Goal: Find specific page/section: Find specific page/section

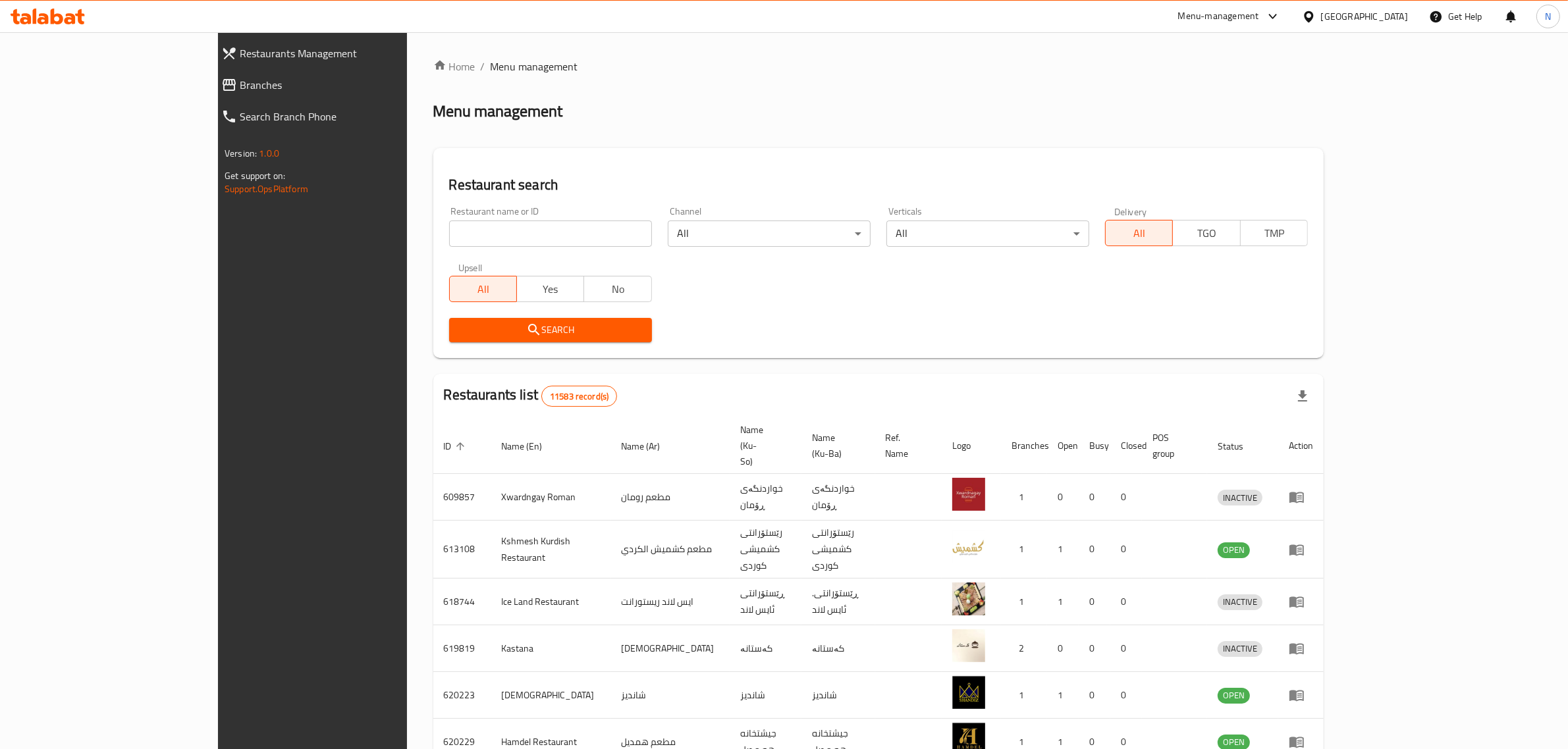
click at [449, 216] on div "Restaurant name or ID Restaurant name or ID" at bounding box center [550, 227] width 203 height 40
click at [450, 235] on input "search" at bounding box center [550, 234] width 203 height 26
paste input "705931"
type input "705931"
click at [477, 332] on span "Search" at bounding box center [550, 330] width 182 height 16
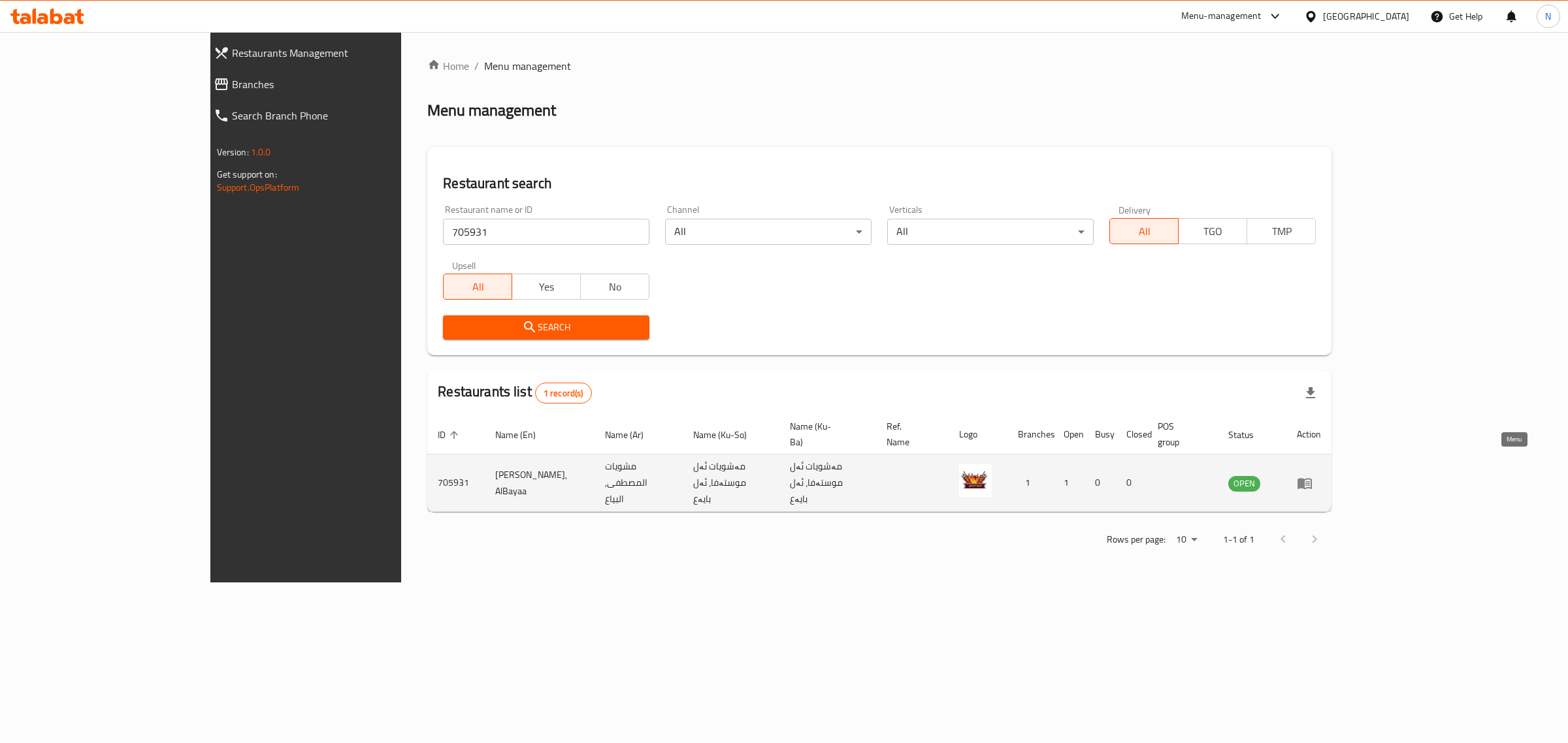
click at [1313, 475] on icon "enhanced table" at bounding box center [1304, 482] width 15 height 15
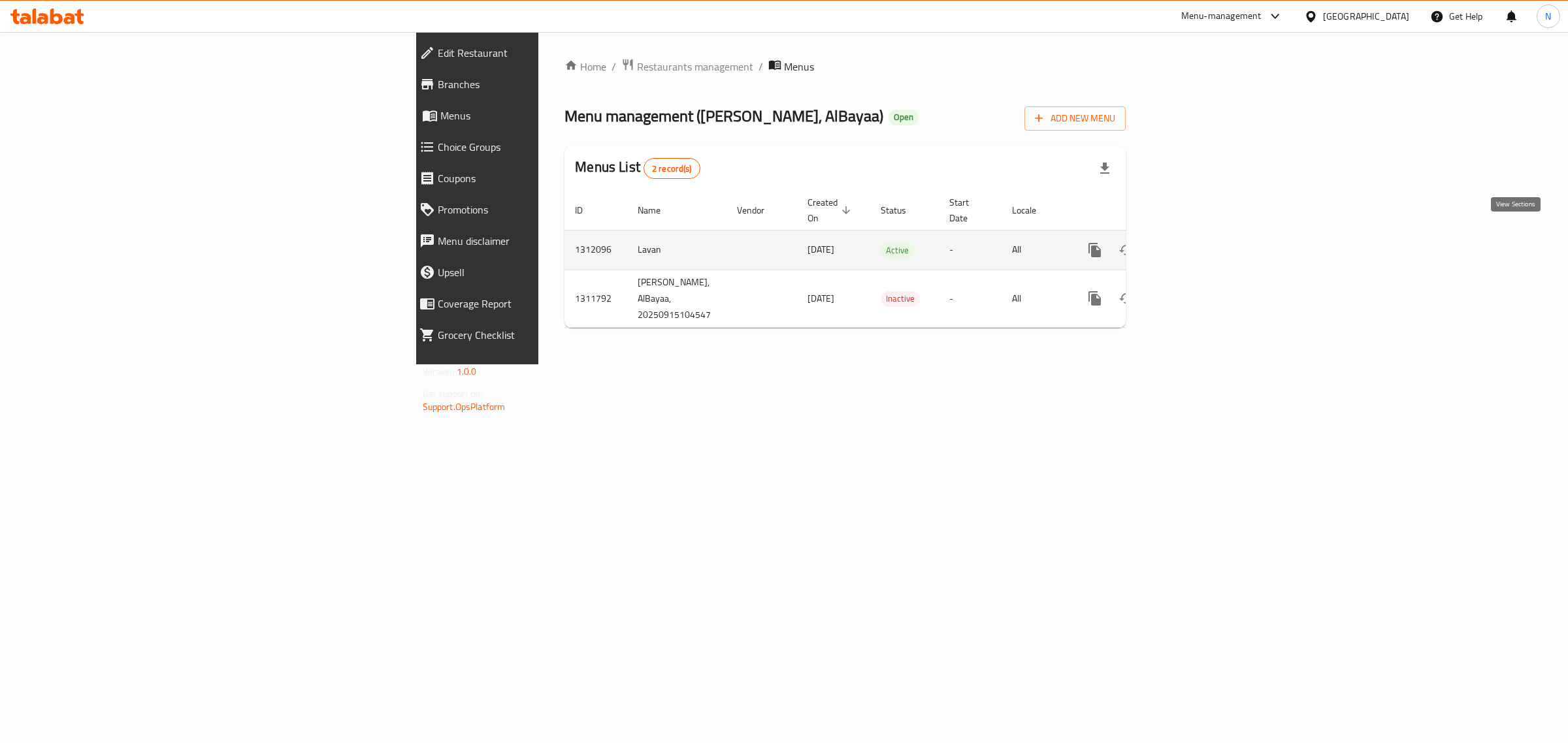
click at [1197, 243] on icon "enhanced table" at bounding box center [1189, 250] width 15 height 15
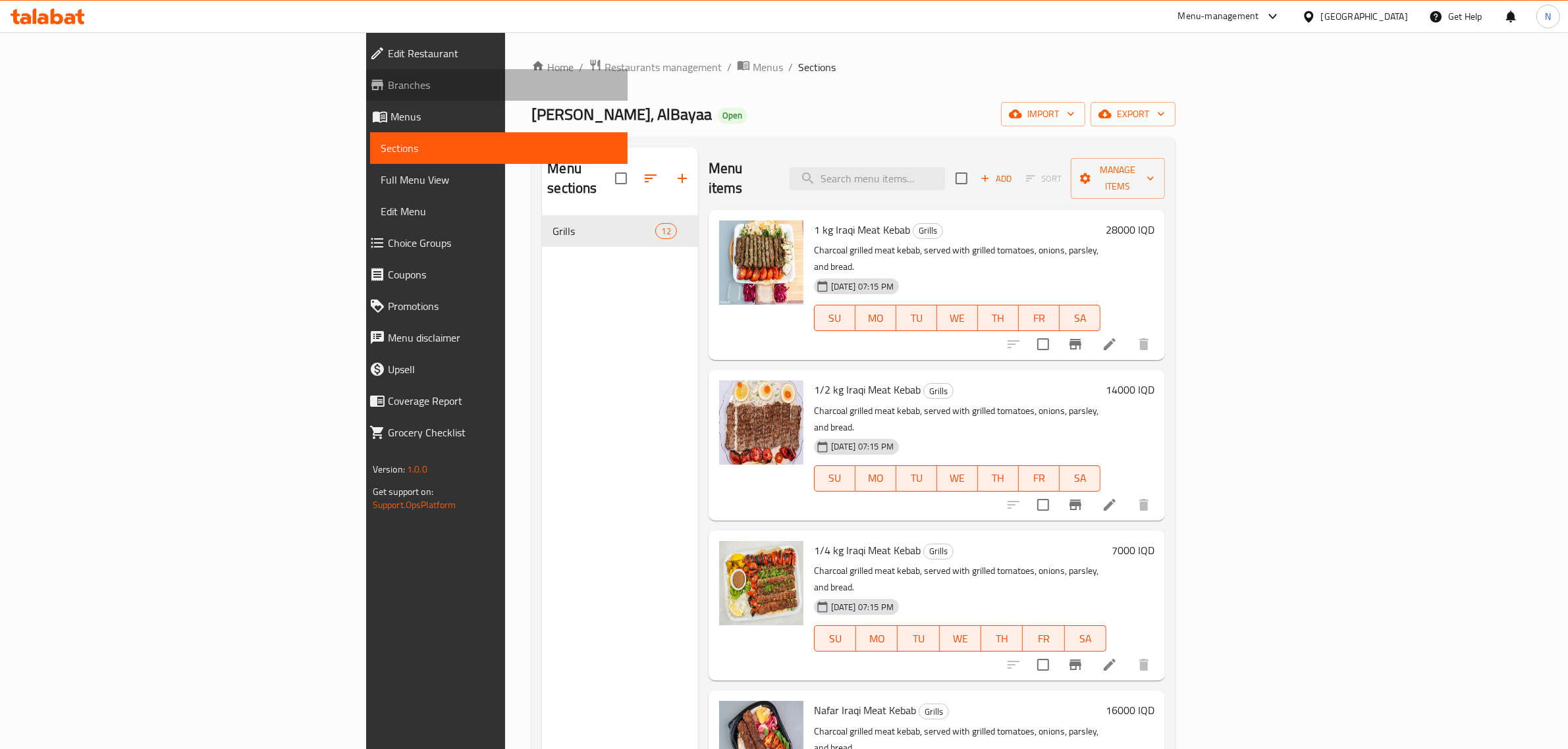
click at [388, 92] on span "Branches" at bounding box center [503, 84] width 230 height 16
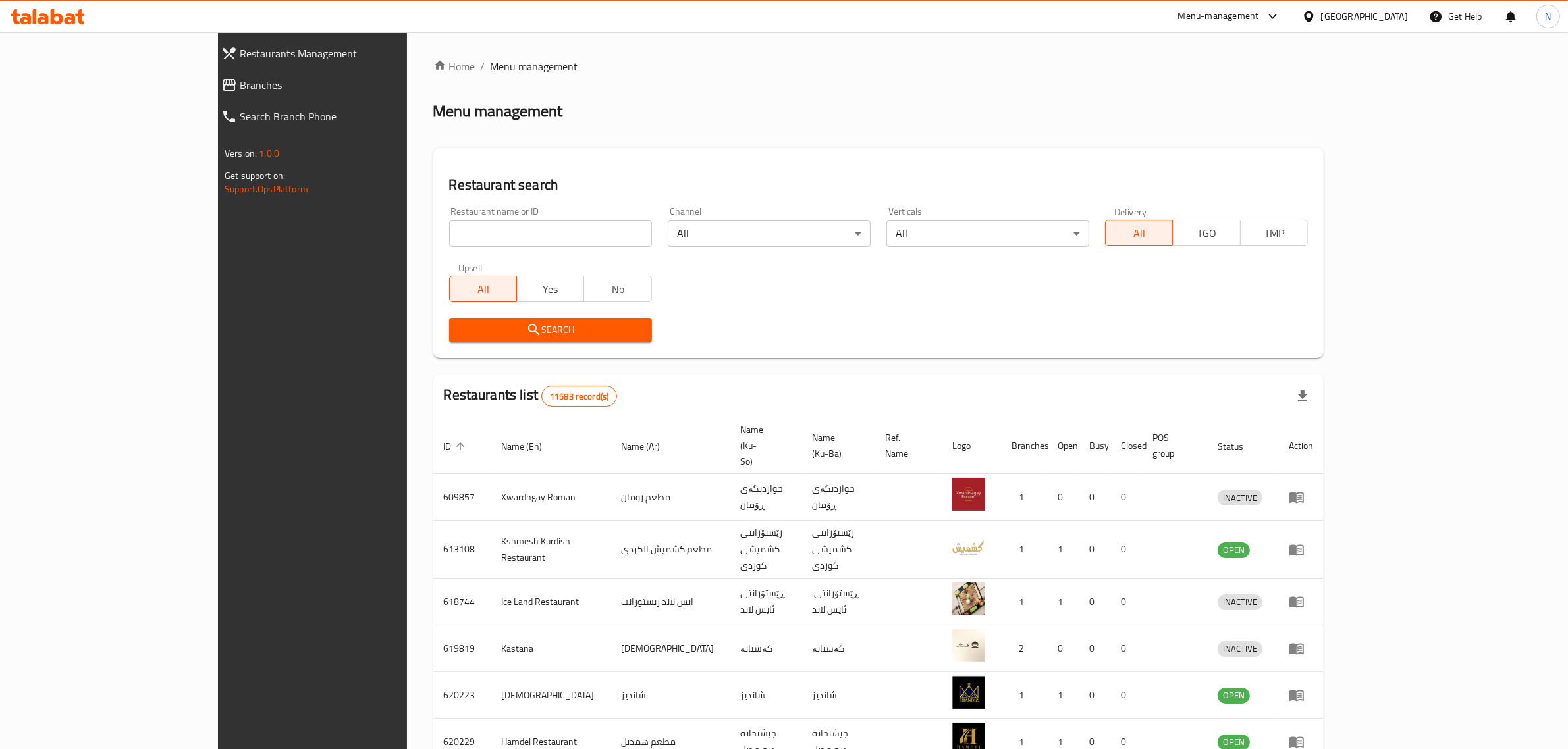
click at [521, 224] on input "search" at bounding box center [550, 234] width 203 height 26
paste input "705431"
type input "705431"
click at [526, 330] on span "Search" at bounding box center [550, 330] width 182 height 16
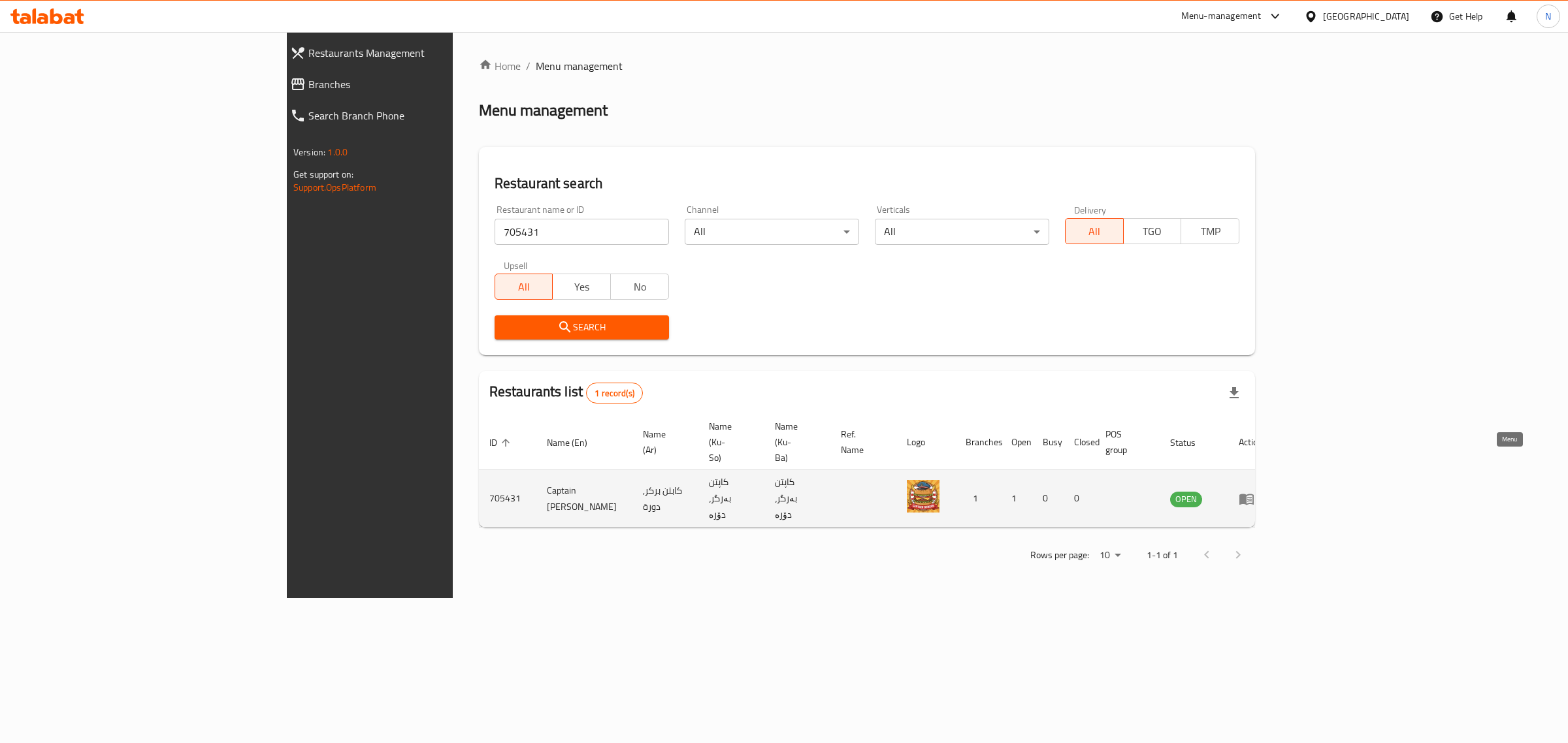
click at [1255, 491] on icon "enhanced table" at bounding box center [1246, 499] width 15 height 15
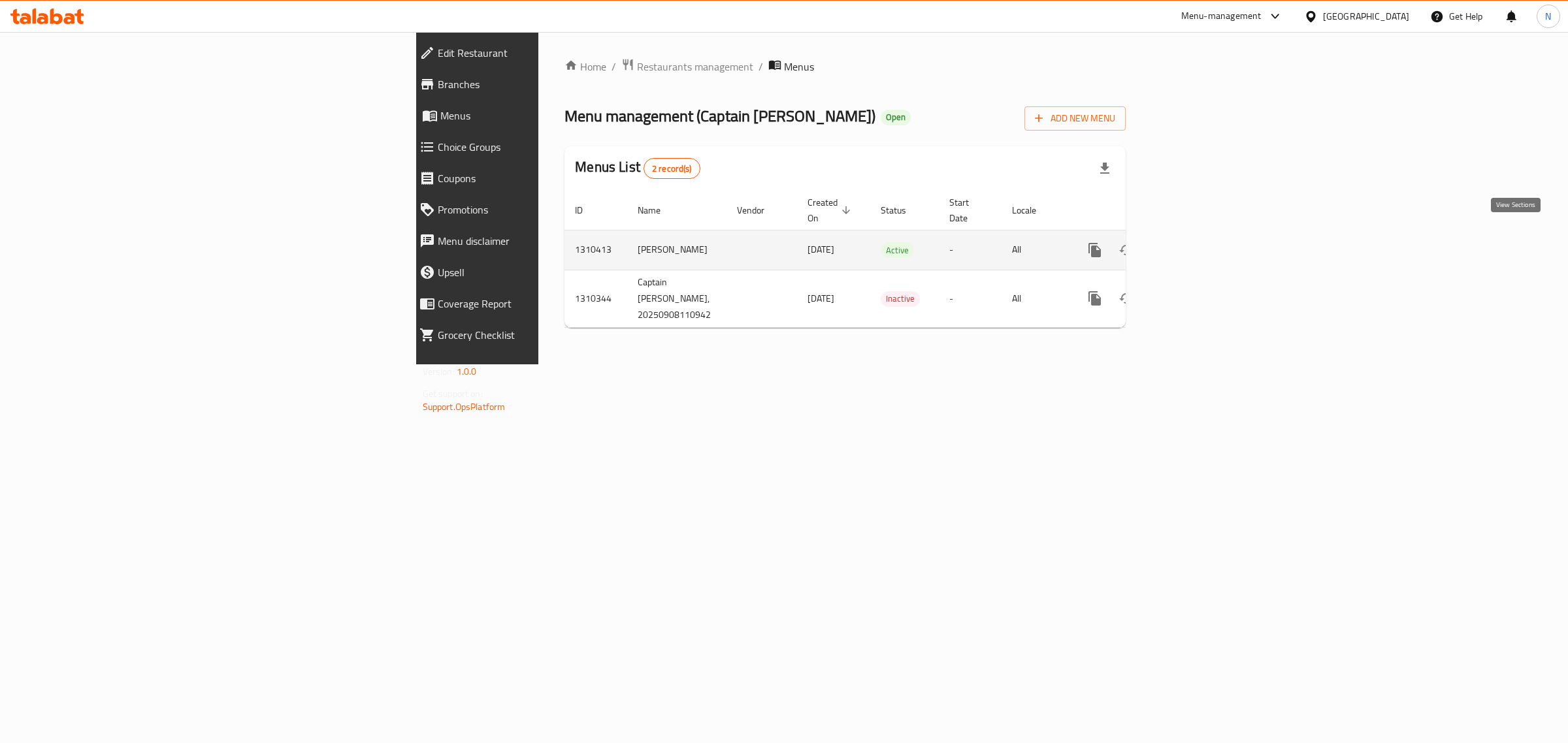
click at [1197, 243] on icon "enhanced table" at bounding box center [1189, 250] width 15 height 15
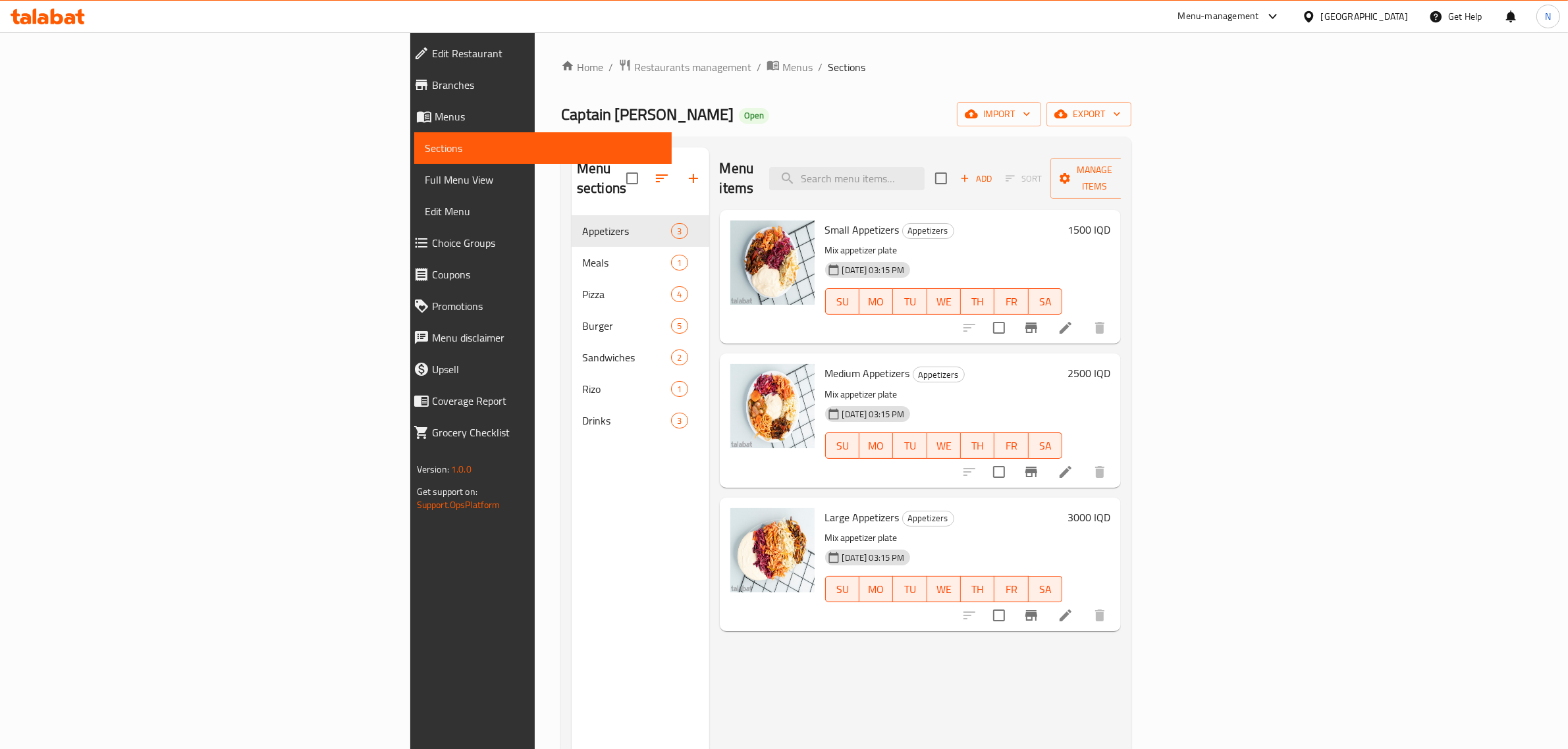
click at [432, 84] on span "Branches" at bounding box center [547, 84] width 230 height 16
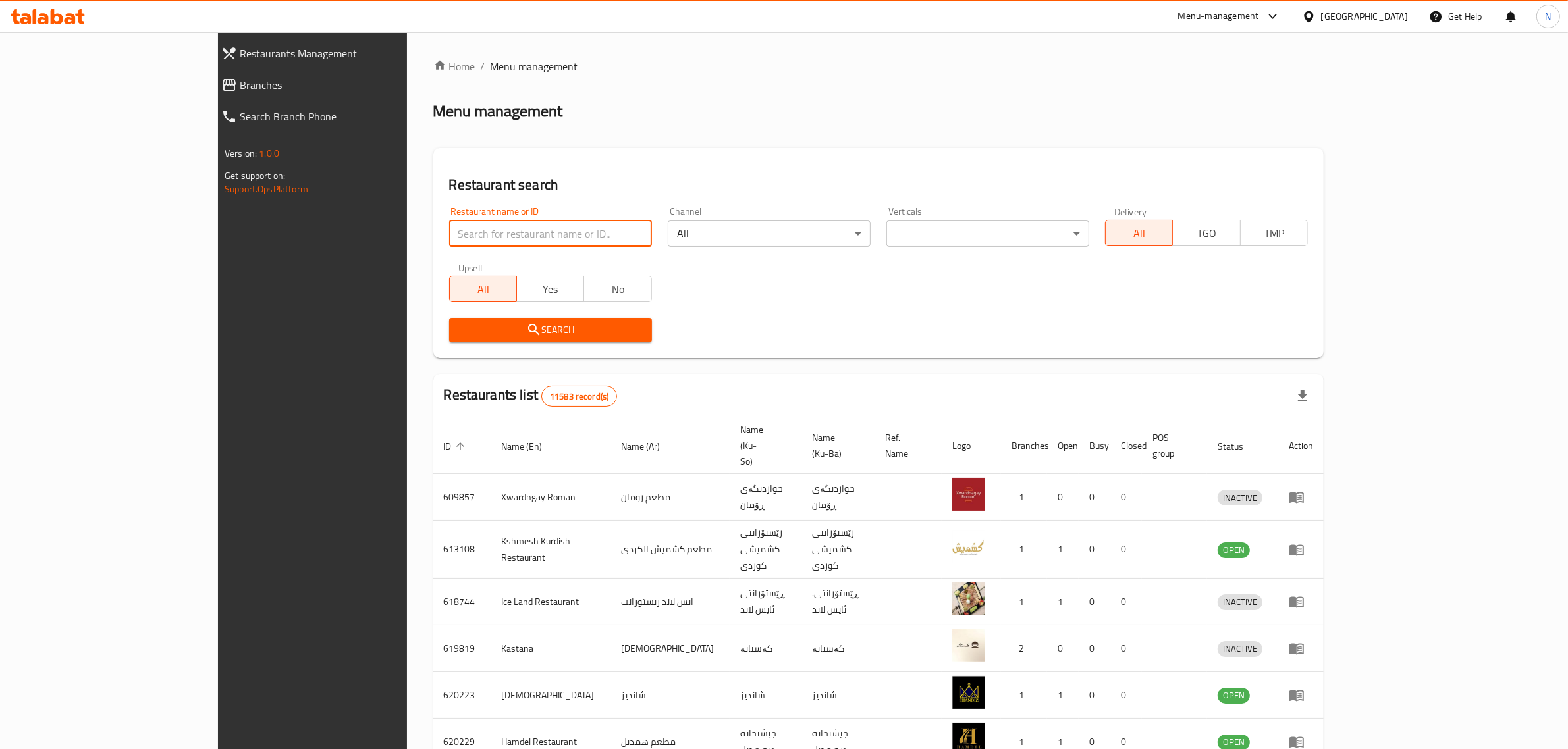
click at [496, 223] on input "search" at bounding box center [550, 234] width 203 height 26
paste input "705439"
type input "705439"
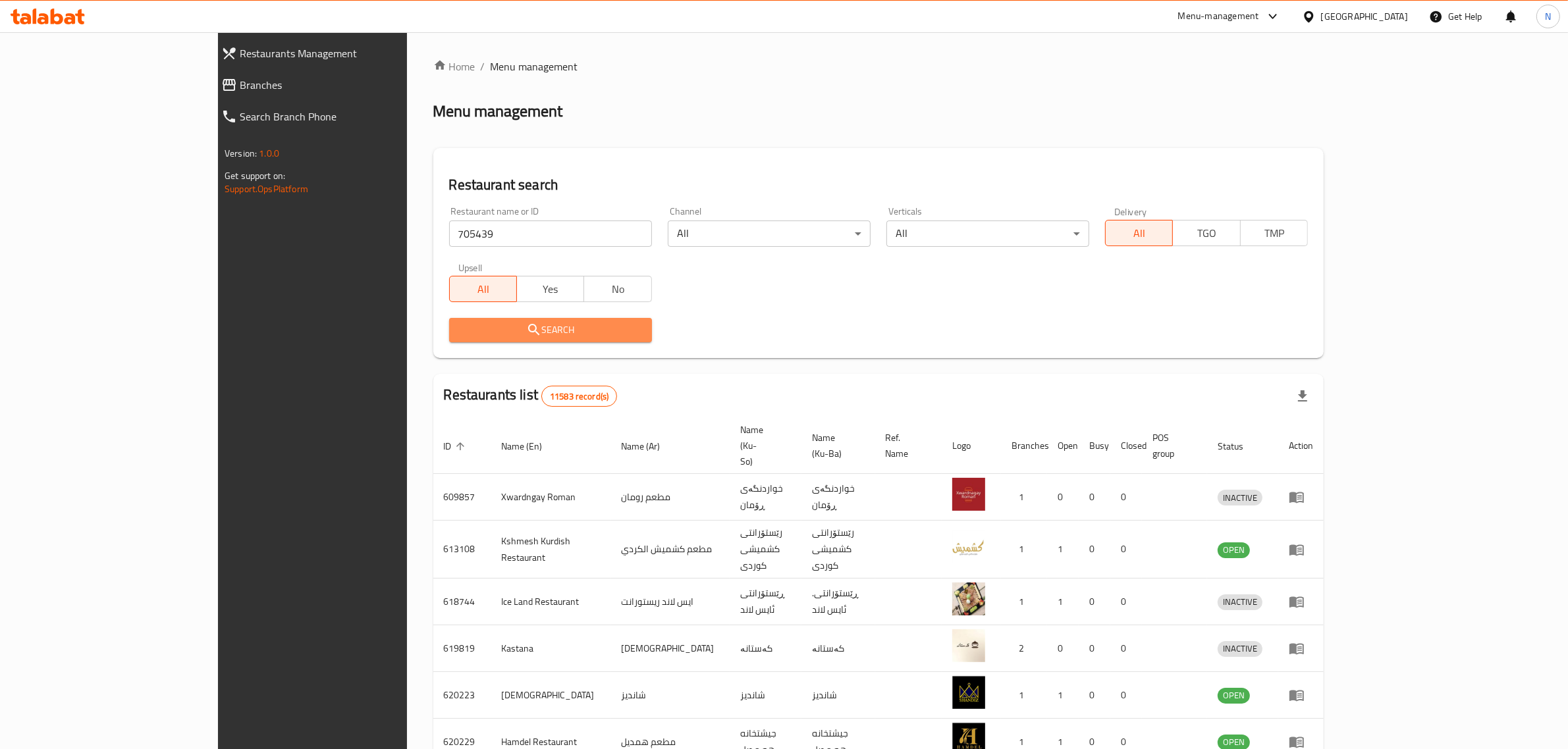
click at [512, 329] on span "Search" at bounding box center [550, 330] width 182 height 16
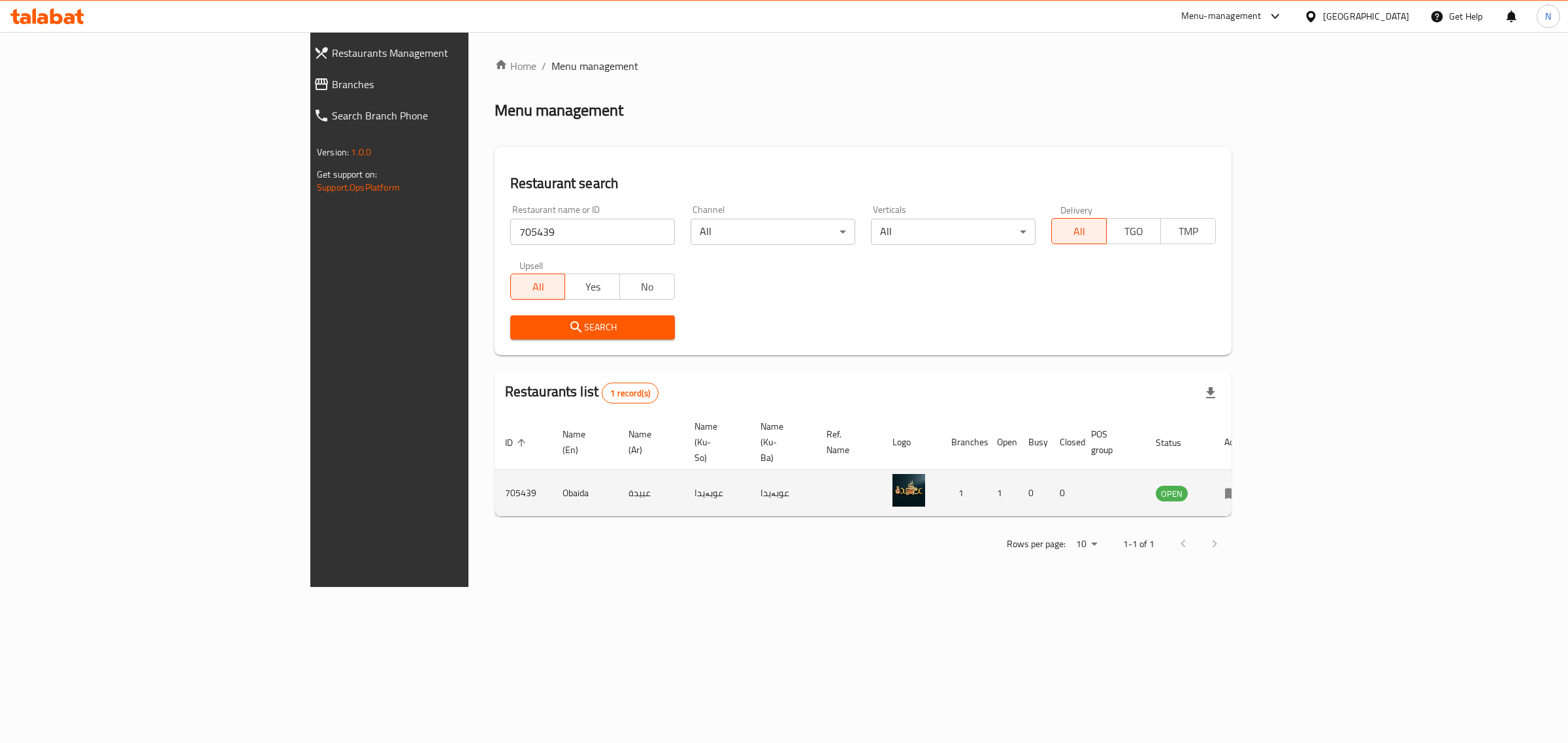
click at [1259, 471] on td "enhanced table" at bounding box center [1237, 493] width 45 height 46
click at [1239, 489] on icon "enhanced table" at bounding box center [1232, 494] width 14 height 11
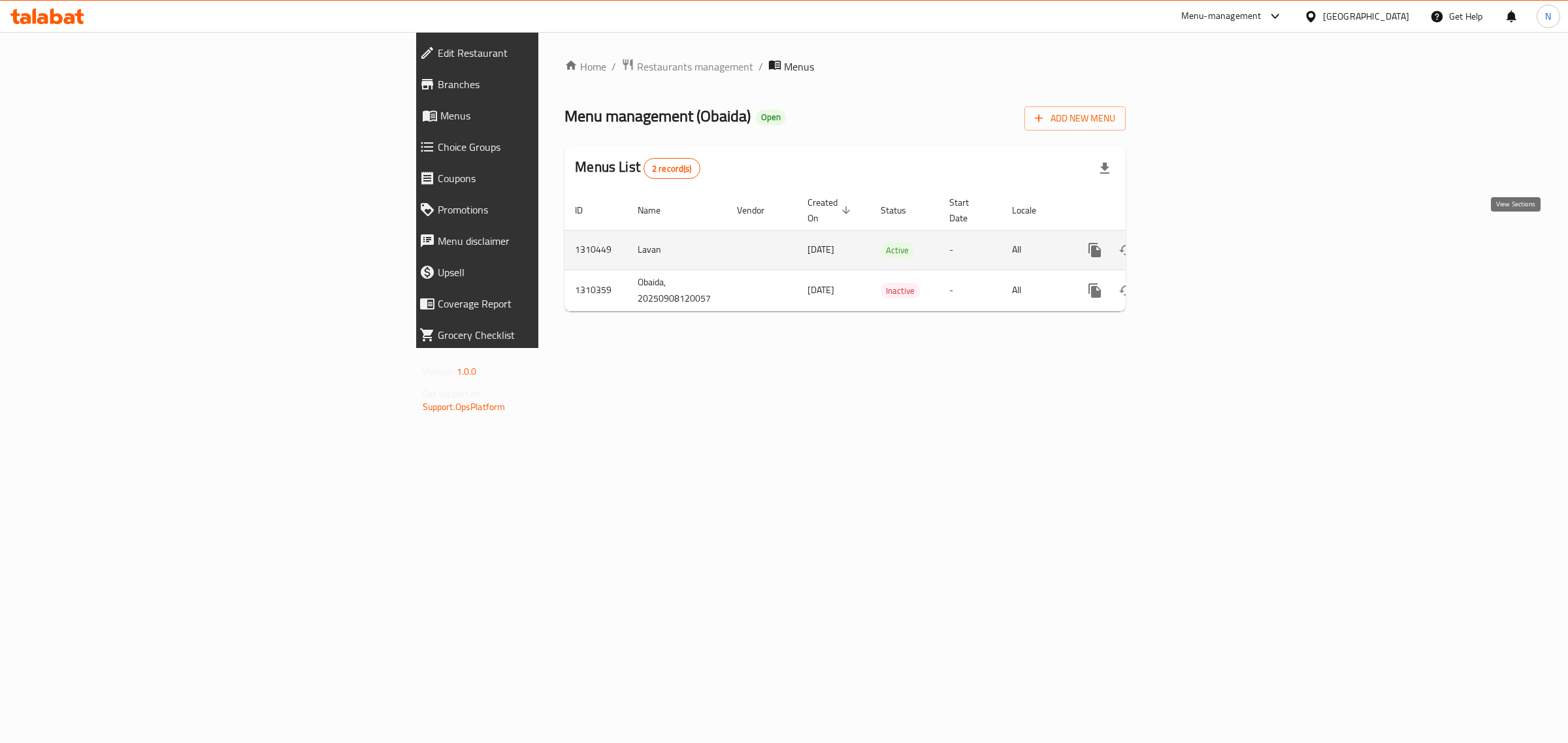
click at [1197, 243] on icon "enhanced table" at bounding box center [1189, 250] width 15 height 15
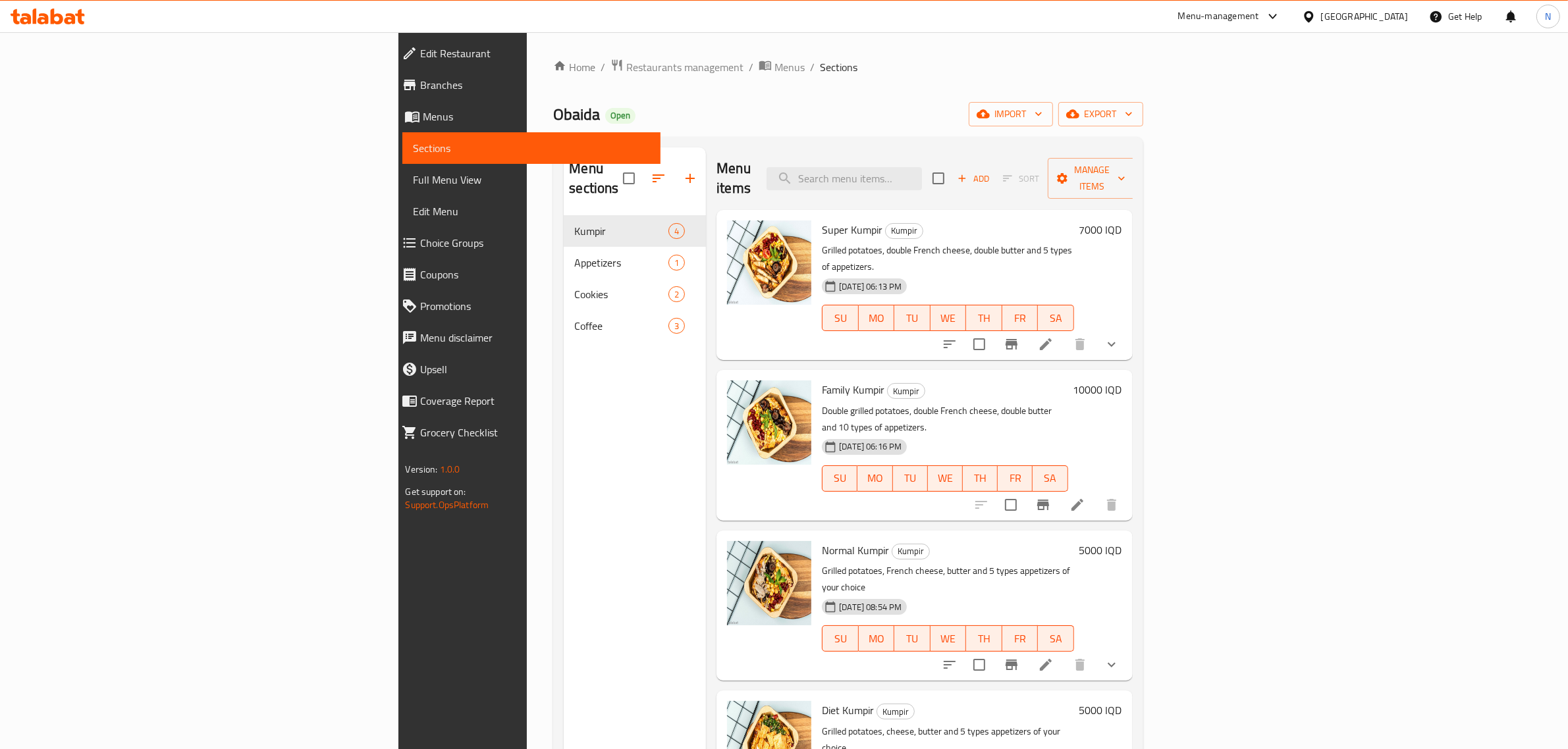
click at [41, 13] on icon at bounding box center [48, 16] width 75 height 16
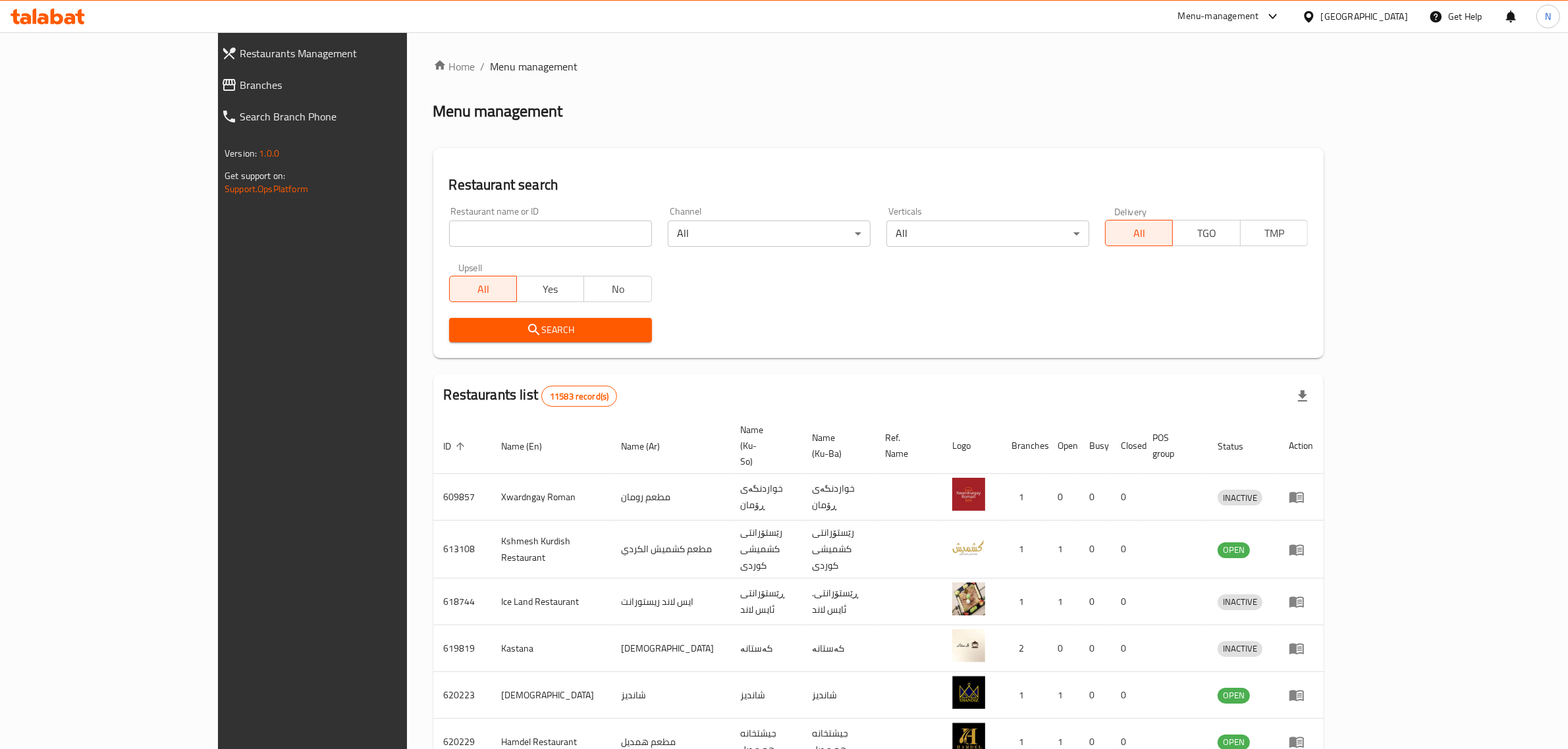
click at [558, 238] on input "search" at bounding box center [550, 234] width 203 height 26
paste input "705641"
type input "705641"
click at [550, 330] on span "Search" at bounding box center [550, 330] width 182 height 16
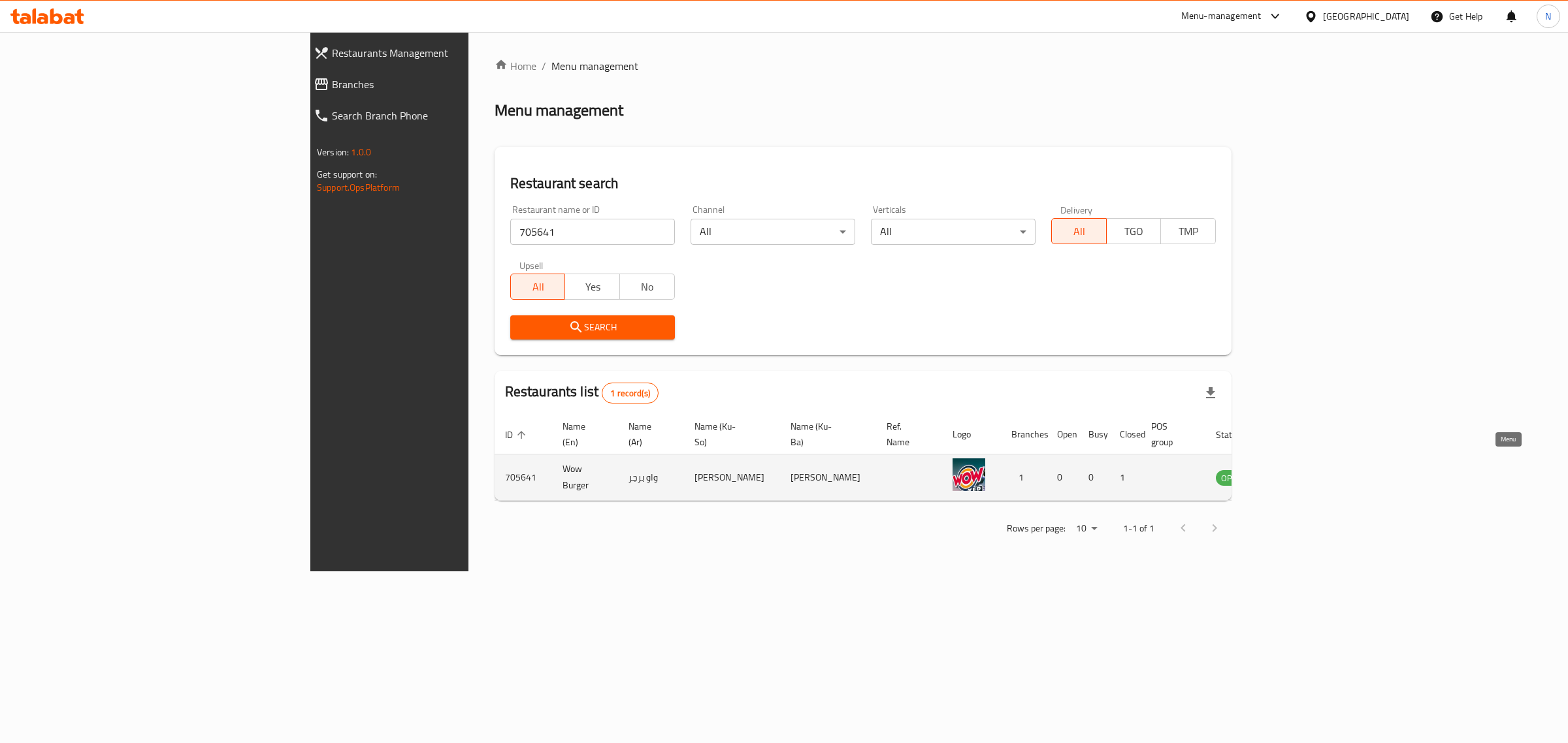
click at [1299, 472] on icon "enhanced table" at bounding box center [1292, 478] width 14 height 11
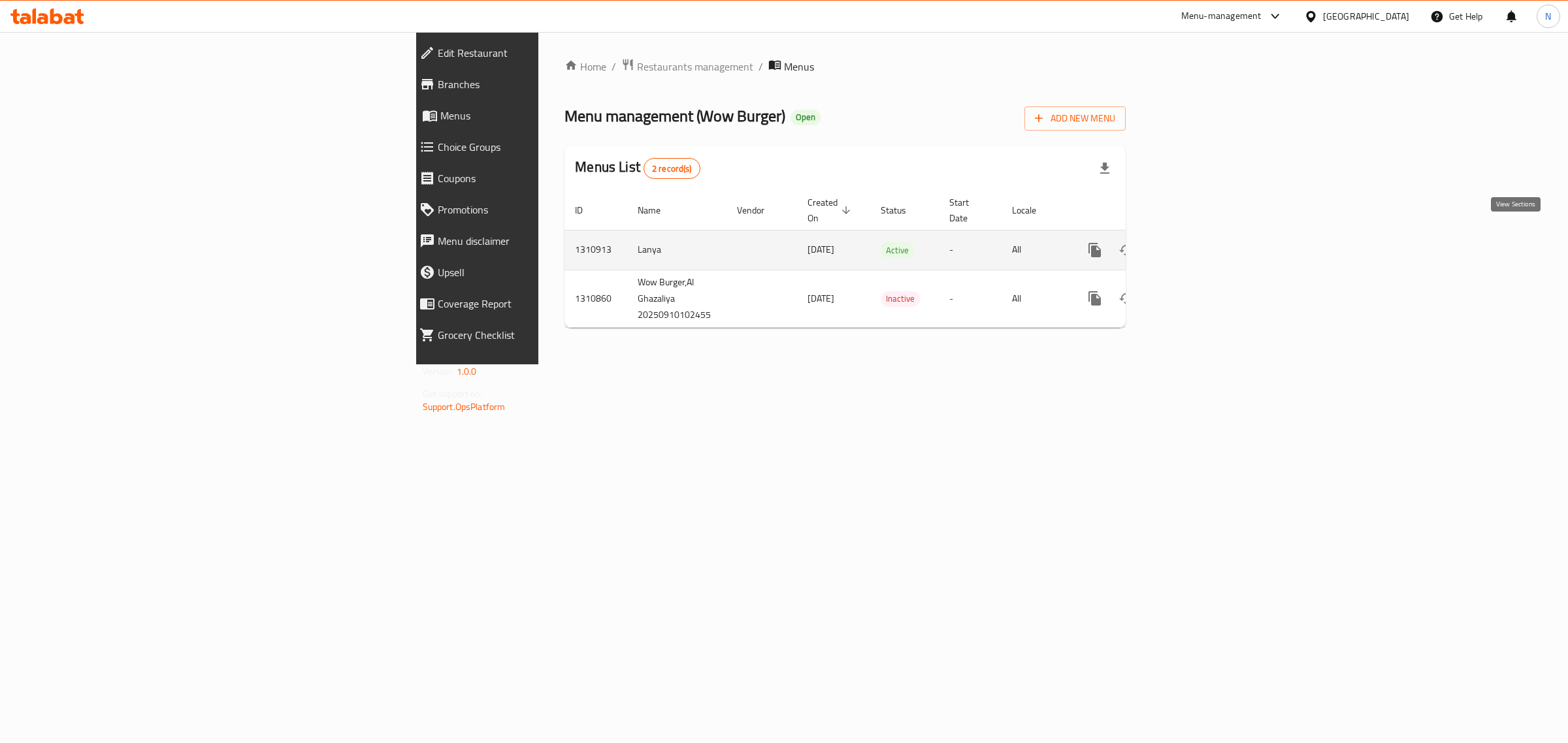
click at [1205, 234] on link "enhanced table" at bounding box center [1189, 250] width 32 height 32
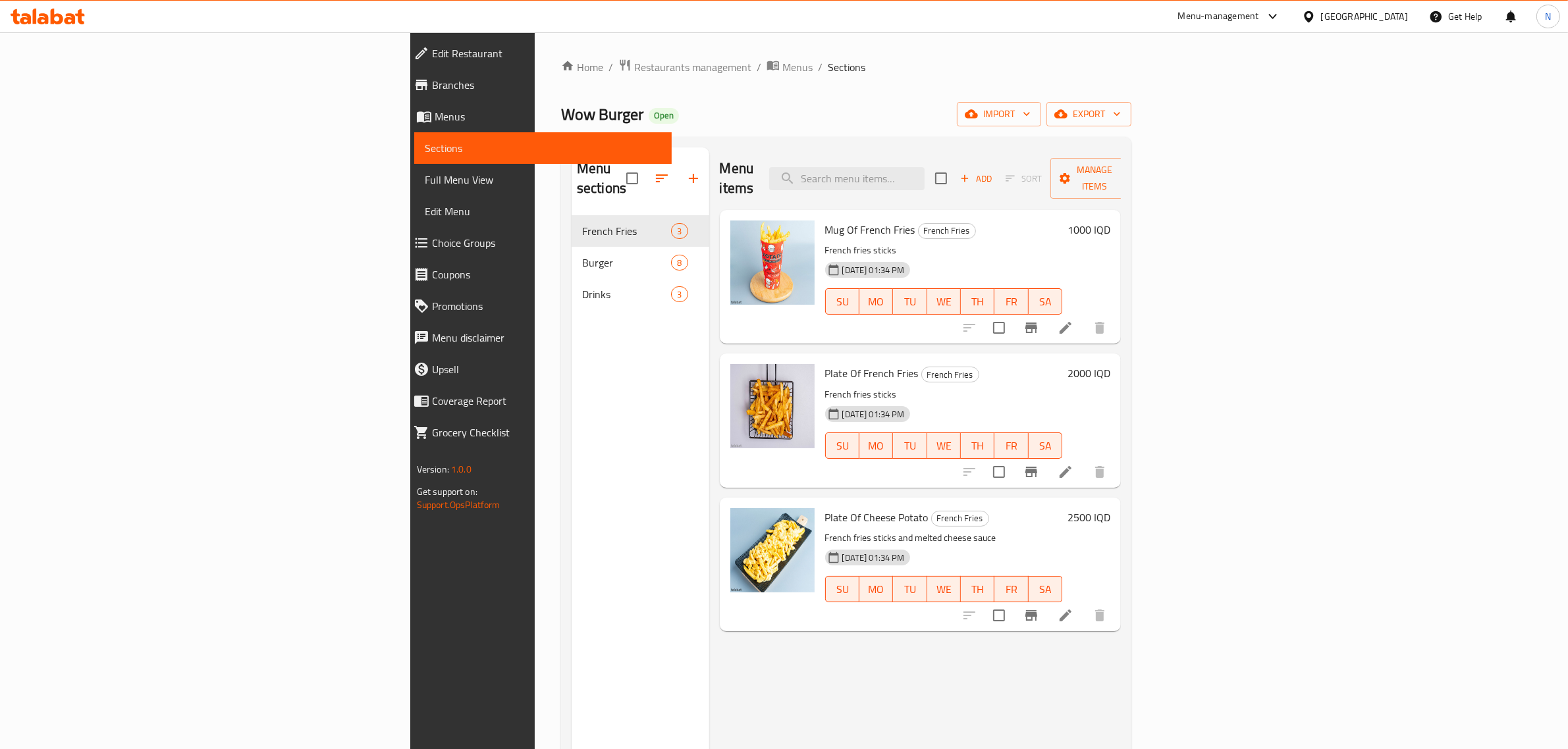
click at [403, 93] on link "Branches" at bounding box center [538, 85] width 269 height 32
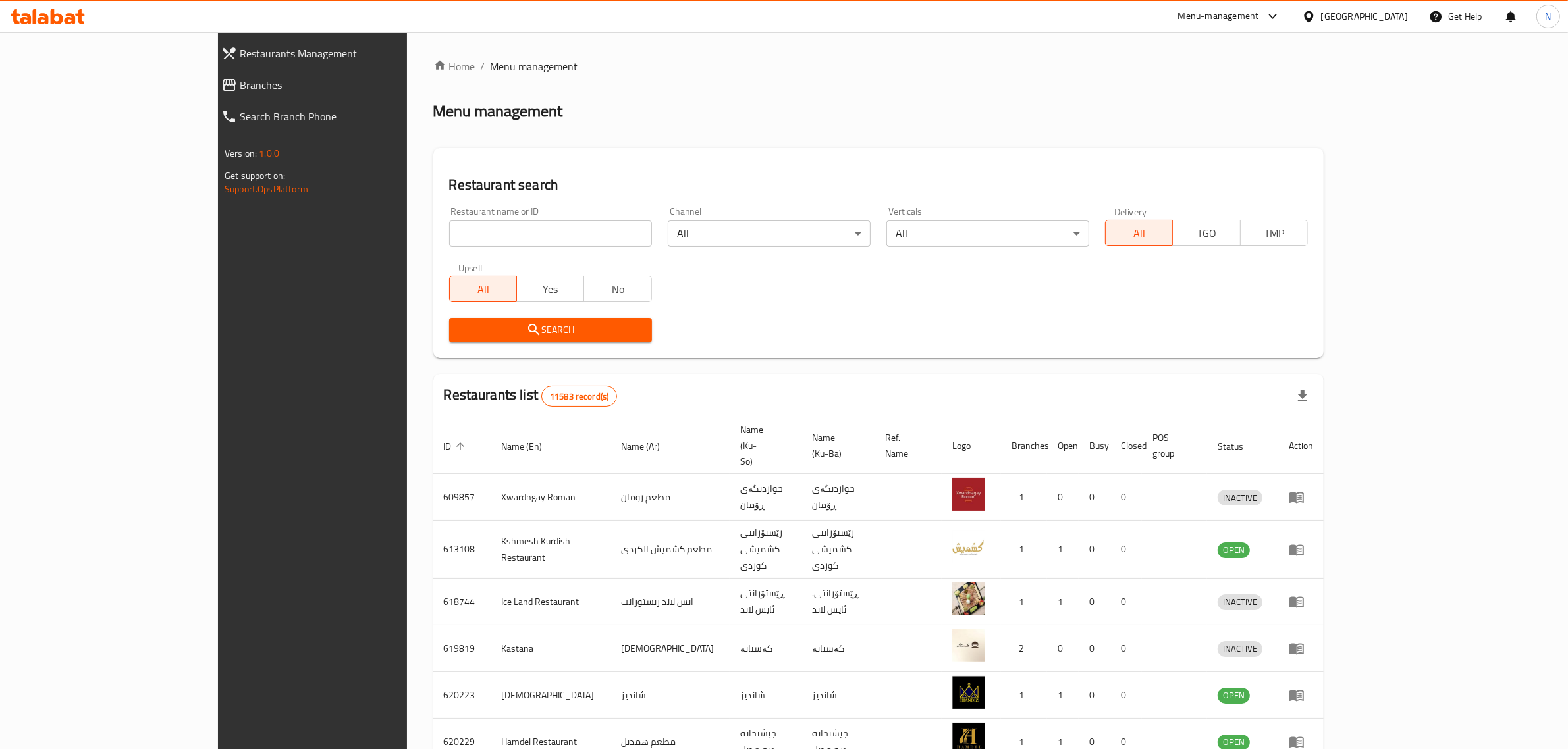
click at [481, 238] on div "Home / Menu management Menu management Restaurant search Restaurant name or ID …" at bounding box center [879, 527] width 891 height 939
click at [481, 238] on input "search" at bounding box center [550, 234] width 203 height 26
paste input "705723"
type input "705723"
click at [506, 322] on span "Search" at bounding box center [550, 330] width 182 height 16
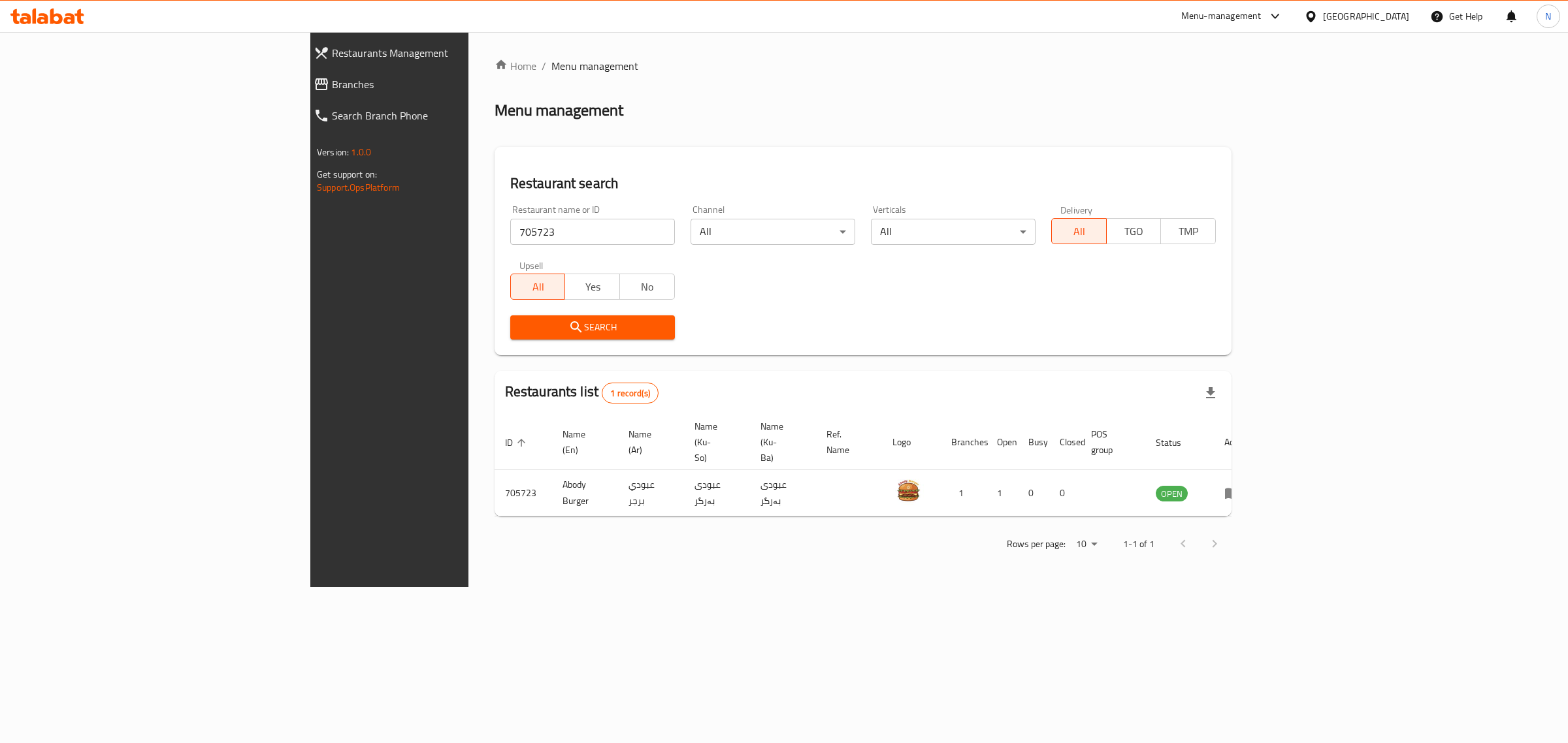
click at [57, 7] on div at bounding box center [47, 16] width 95 height 26
click at [55, 12] on icon at bounding box center [48, 15] width 74 height 15
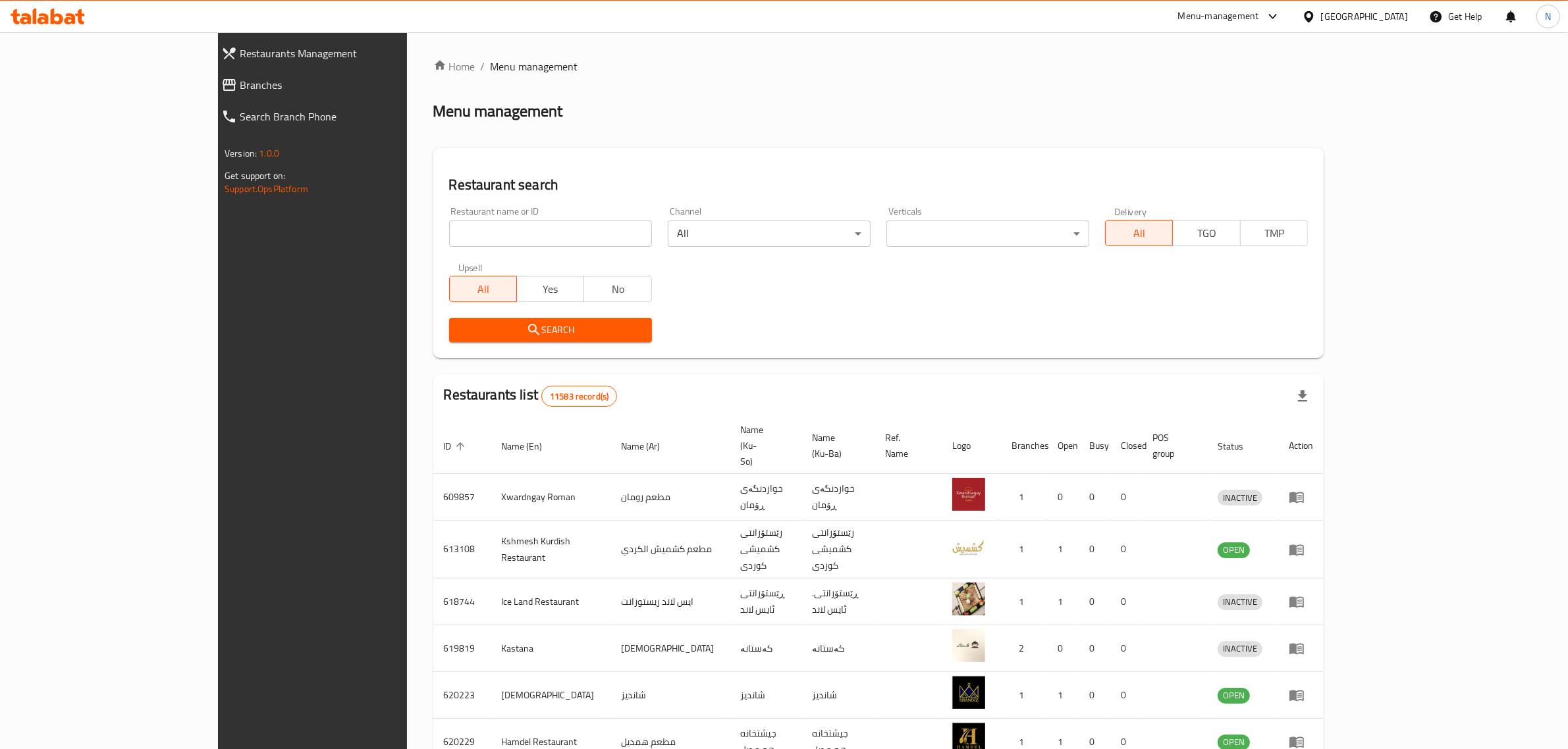
click at [496, 231] on input "search" at bounding box center [550, 234] width 203 height 26
paste input "705836"
type input "705836"
click at [570, 332] on span "Search" at bounding box center [550, 330] width 182 height 16
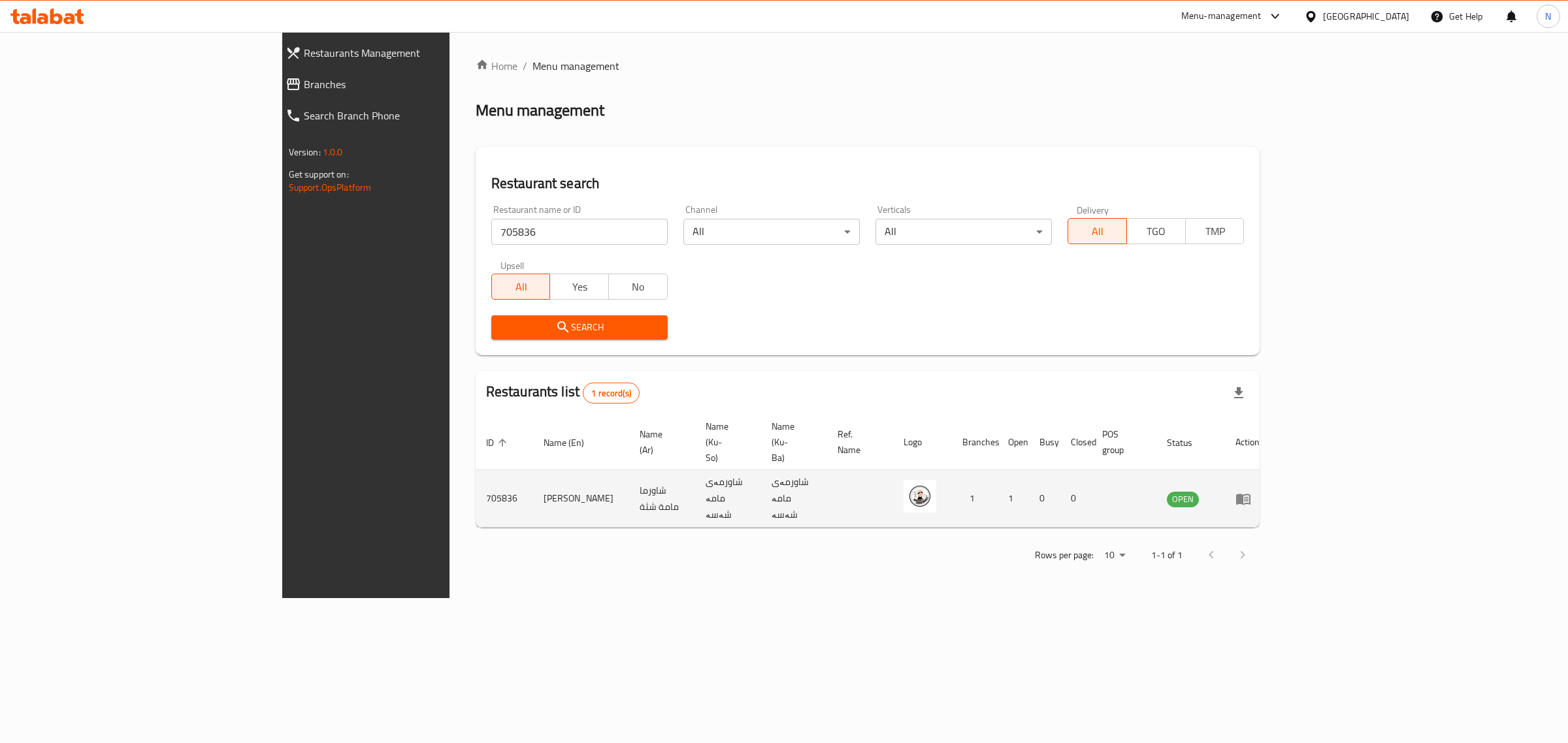
drag, startPoint x: 354, startPoint y: 461, endPoint x: 445, endPoint y: 471, distance: 91.5
click at [533, 471] on td "[PERSON_NAME]" at bounding box center [581, 500] width 96 height 58
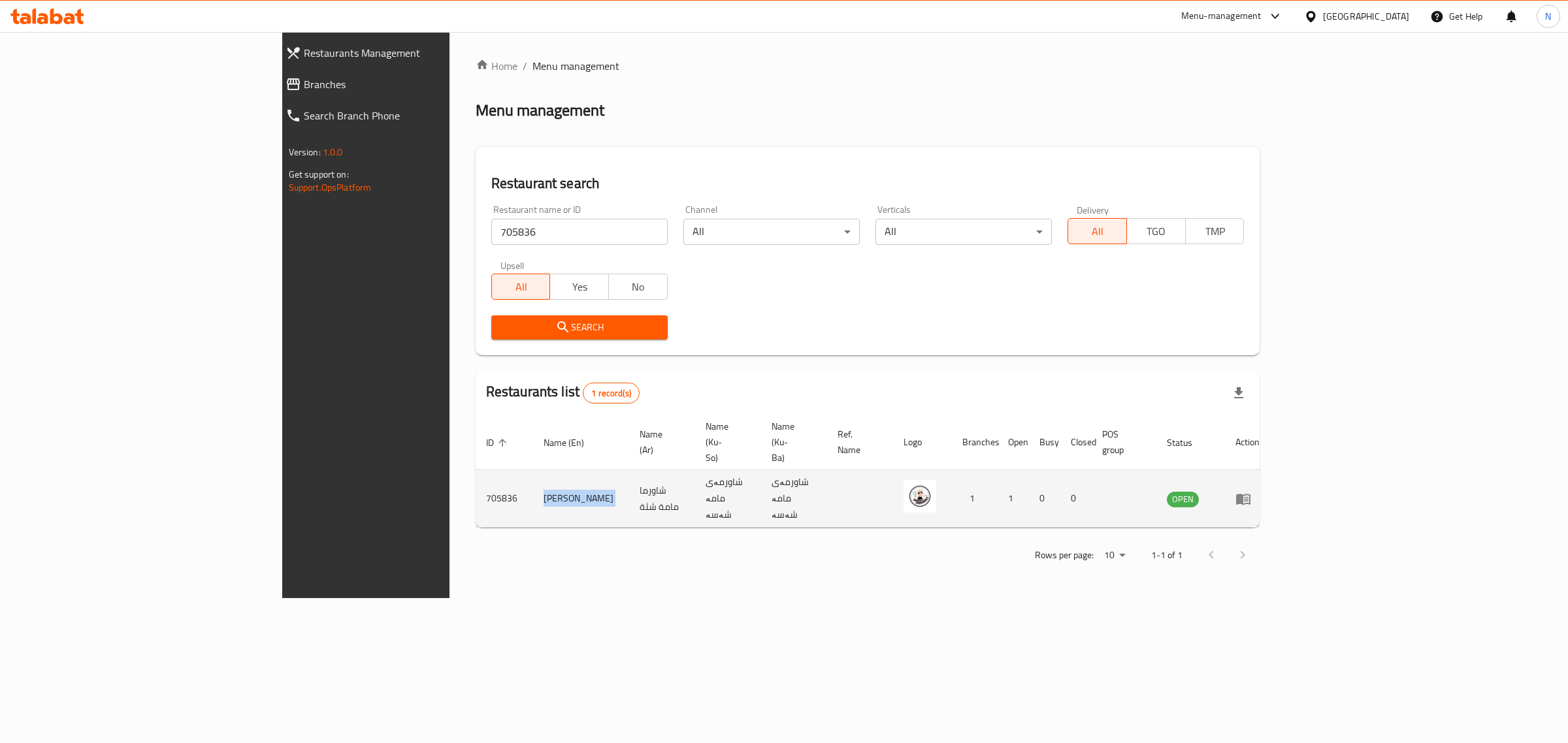
click at [533, 471] on td "[PERSON_NAME]" at bounding box center [581, 500] width 96 height 58
copy td "[PERSON_NAME]"
click at [629, 471] on td "شاورما مامة شثة" at bounding box center [662, 500] width 66 height 58
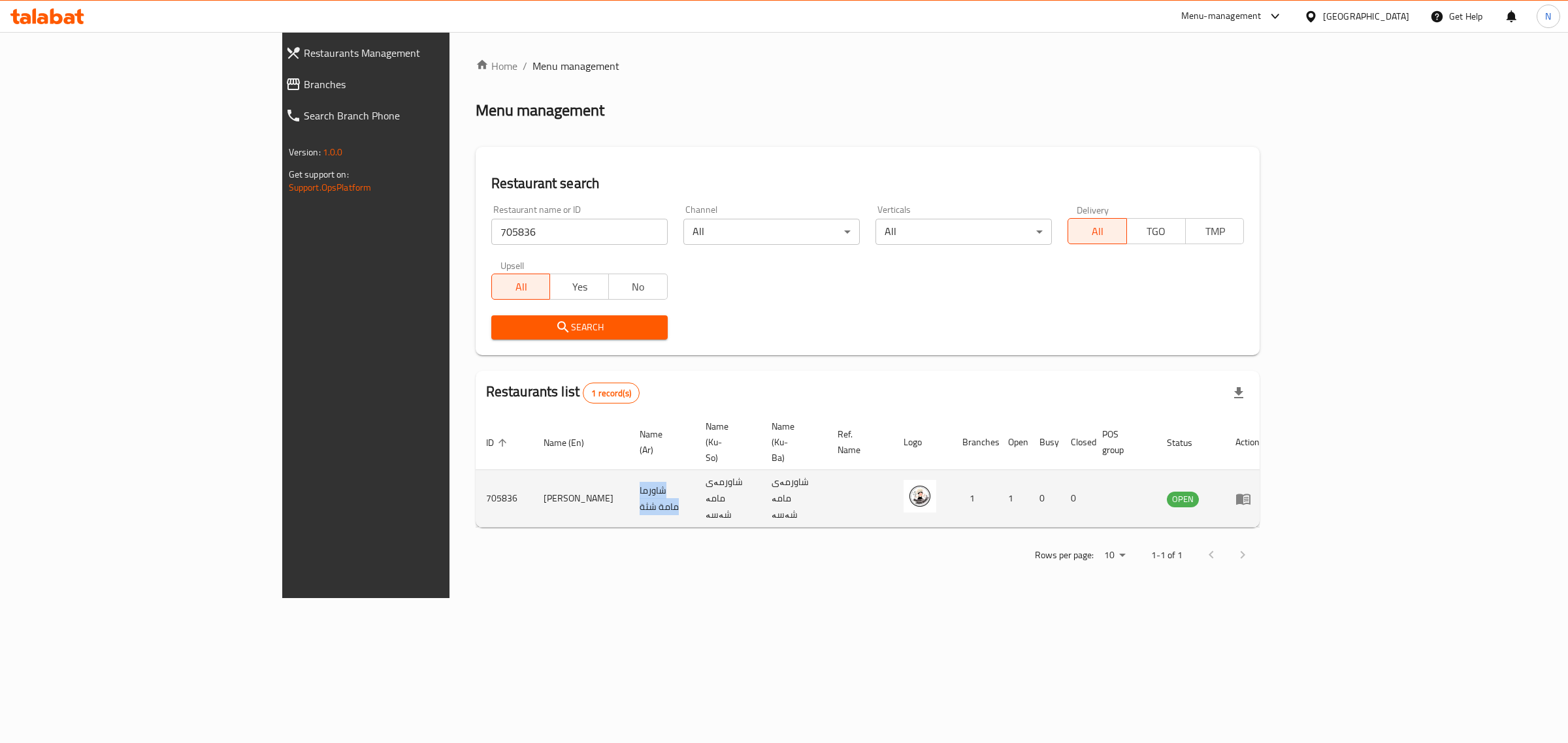
copy td "شاورما مامة شثة"
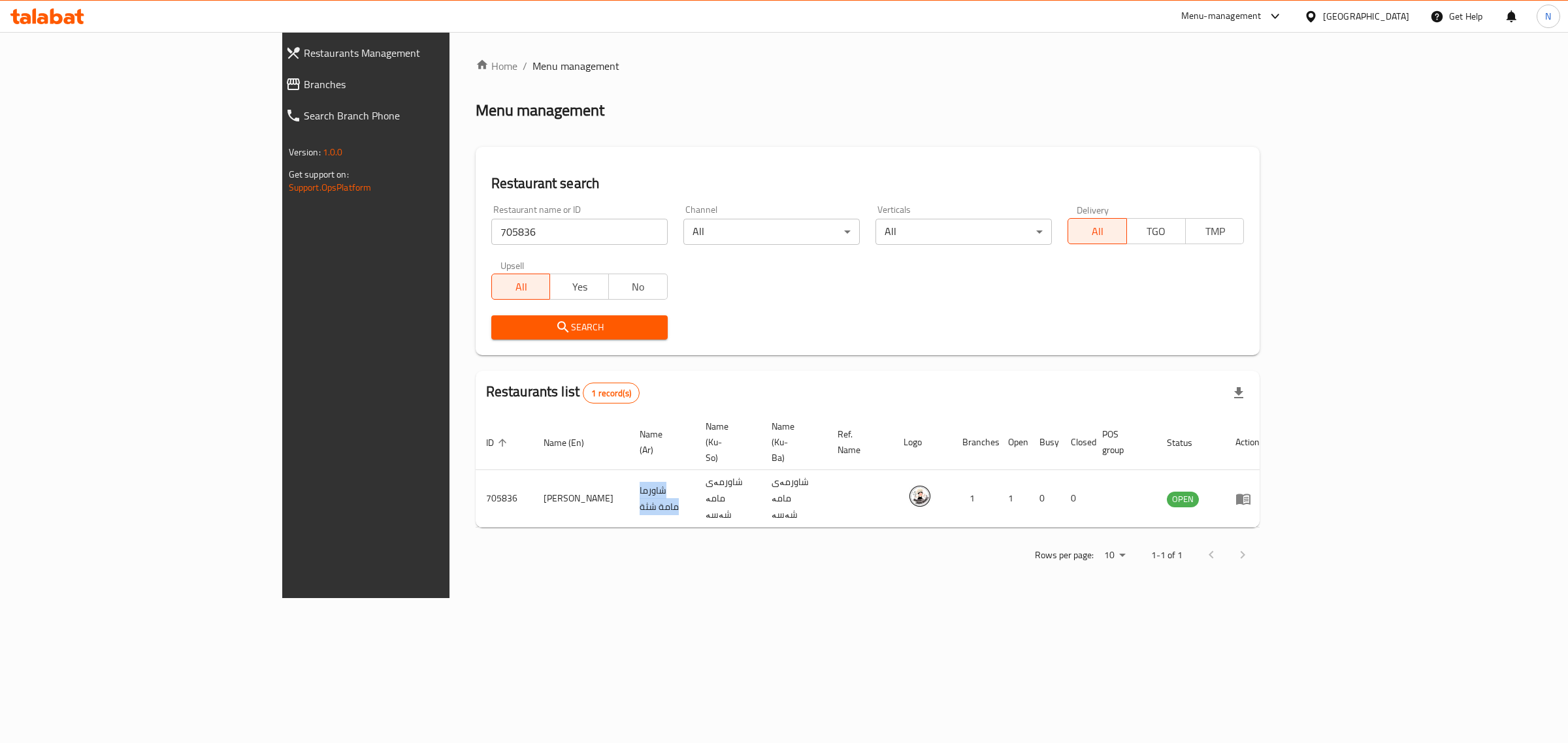
click at [53, 15] on icon at bounding box center [57, 15] width 13 height 15
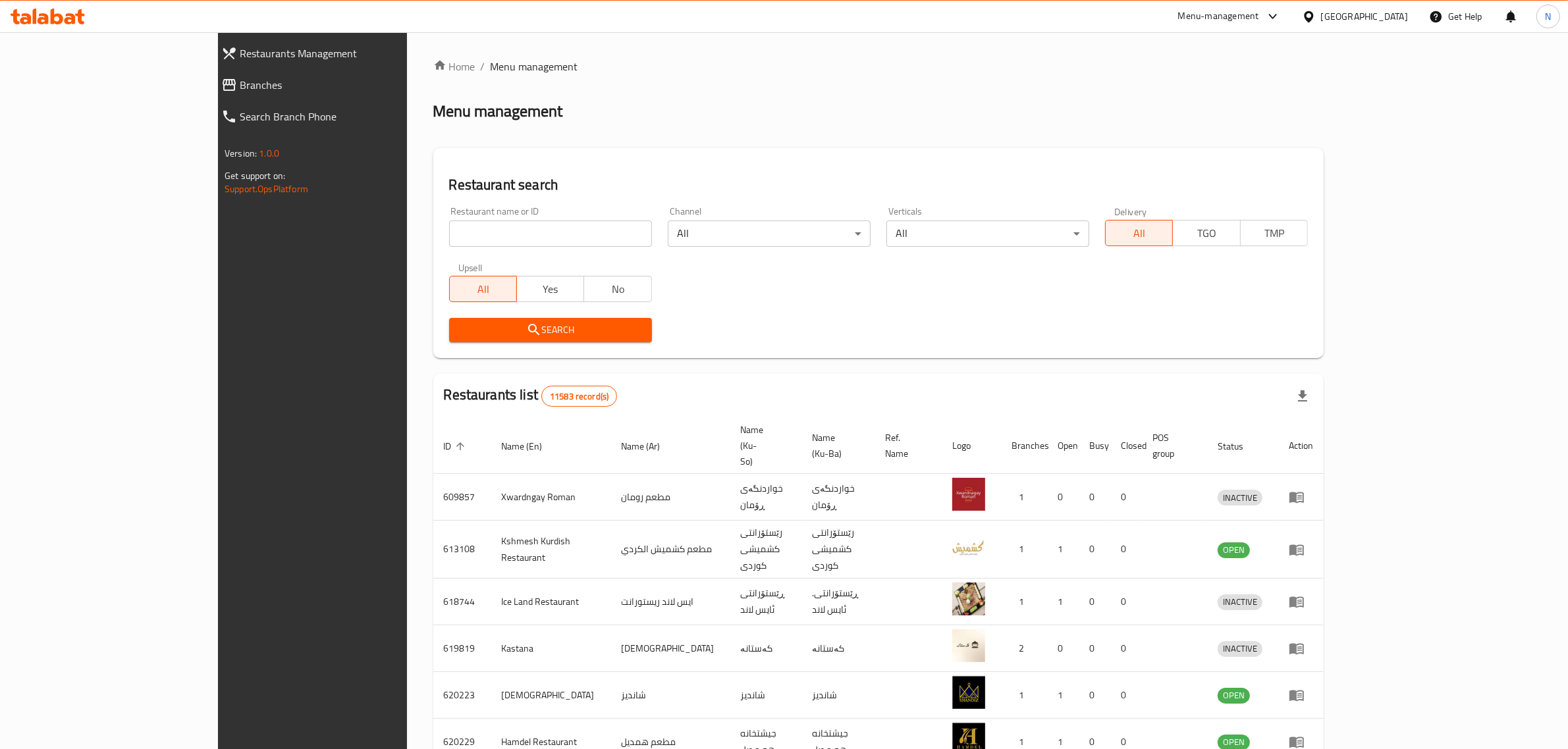
click at [475, 238] on input "search" at bounding box center [550, 234] width 203 height 26
paste input "705439"
type input "705439"
click at [551, 323] on span "Search" at bounding box center [550, 330] width 182 height 16
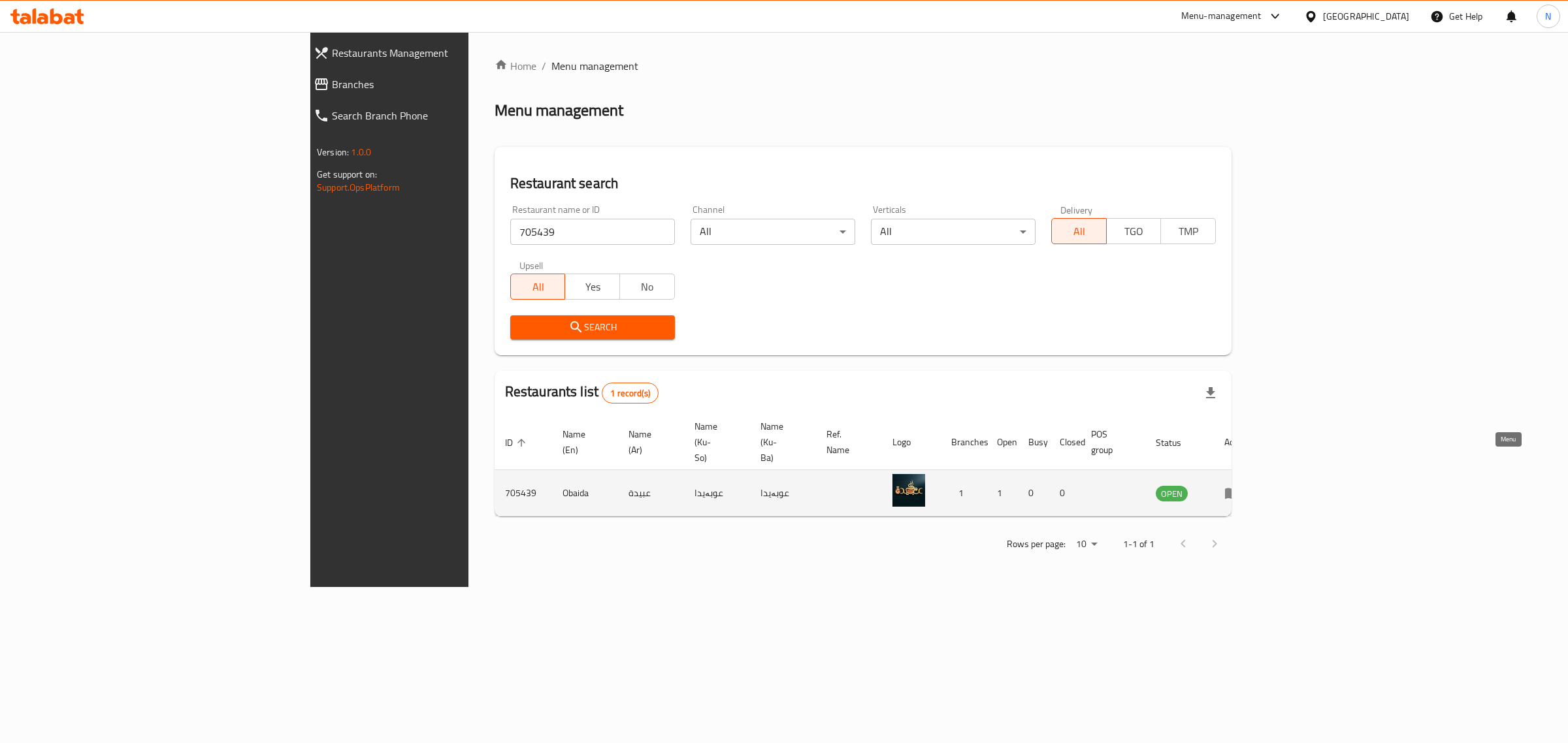
click at [1240, 485] on icon "enhanced table" at bounding box center [1231, 492] width 15 height 15
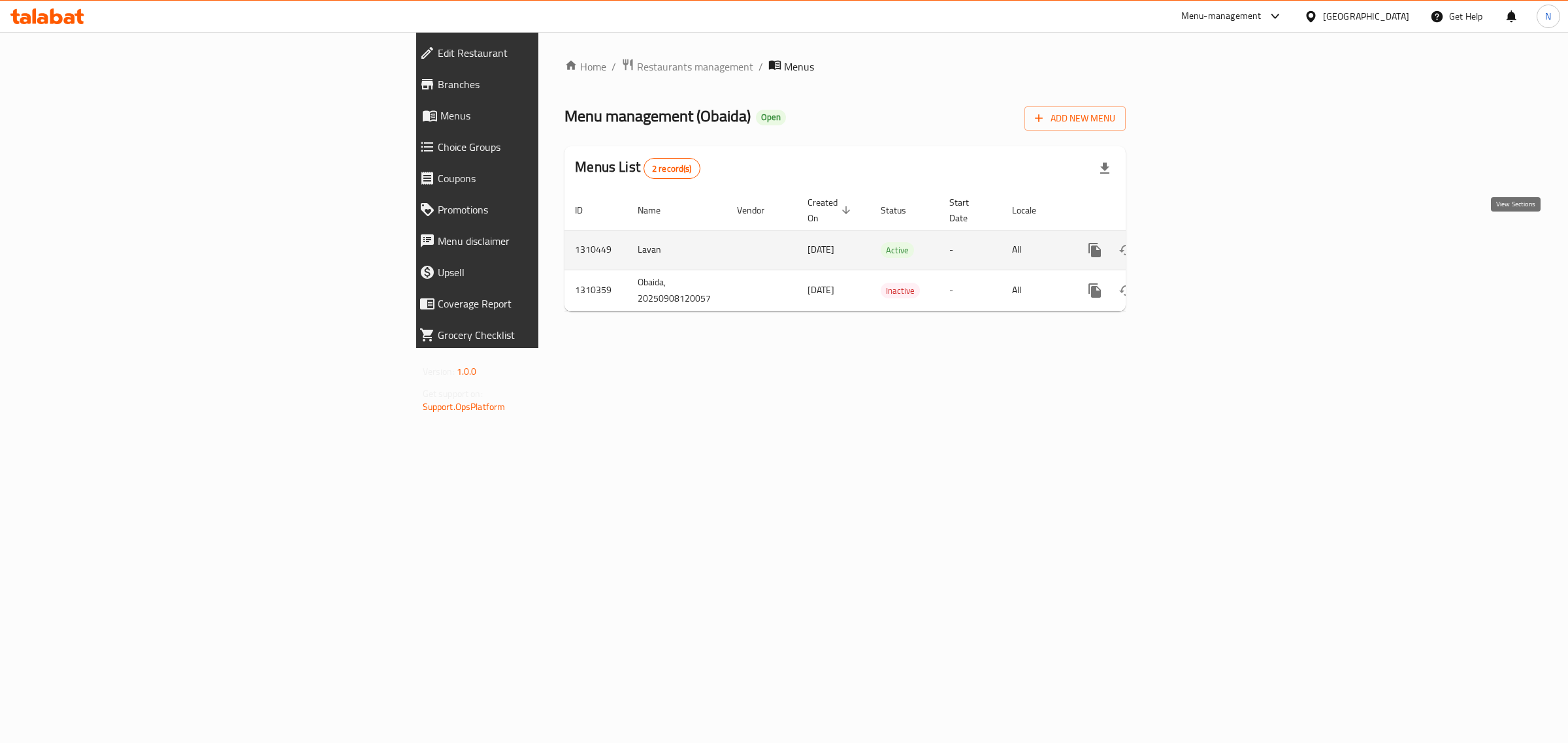
click at [1205, 234] on link "enhanced table" at bounding box center [1189, 250] width 32 height 32
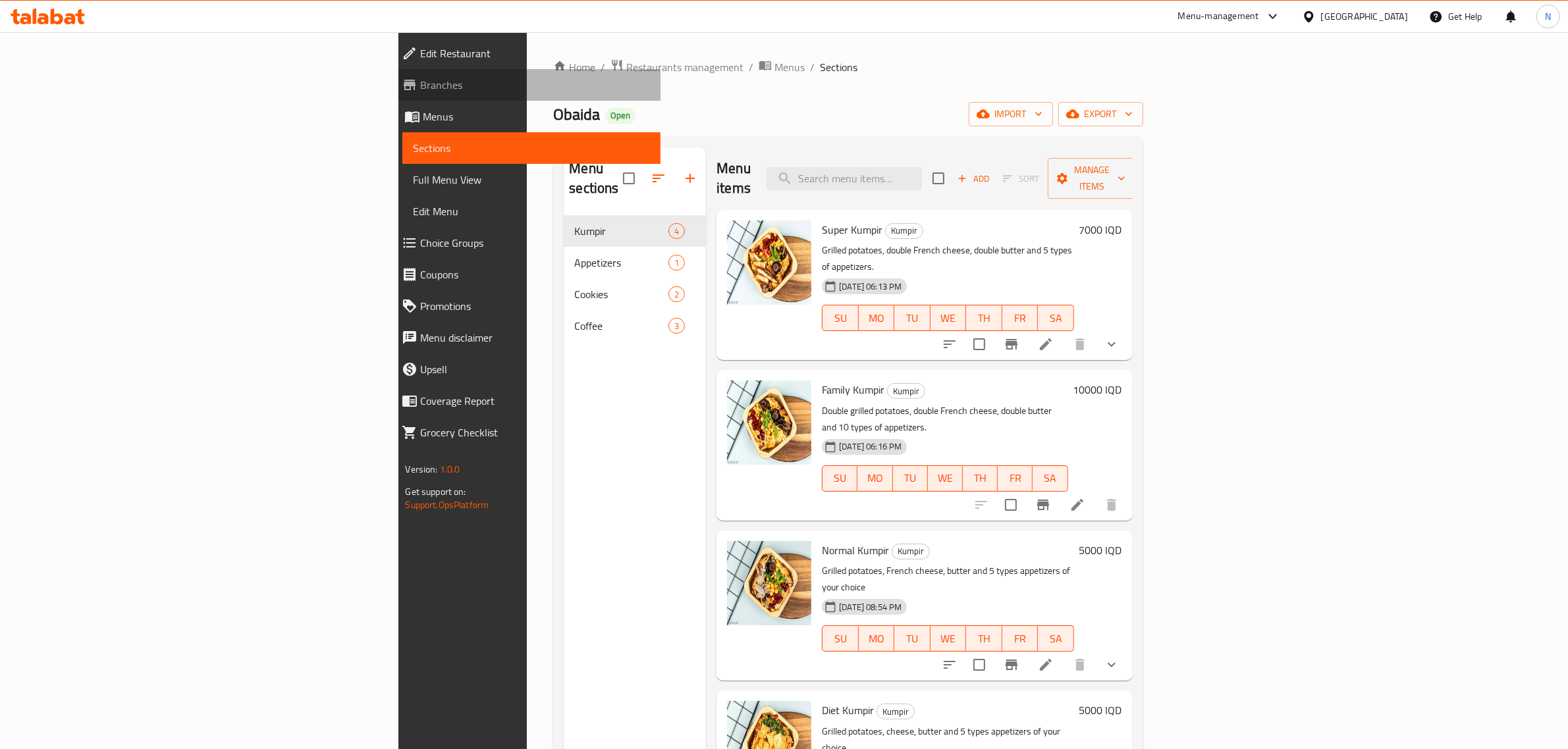
click at [420, 90] on span "Branches" at bounding box center [535, 84] width 230 height 16
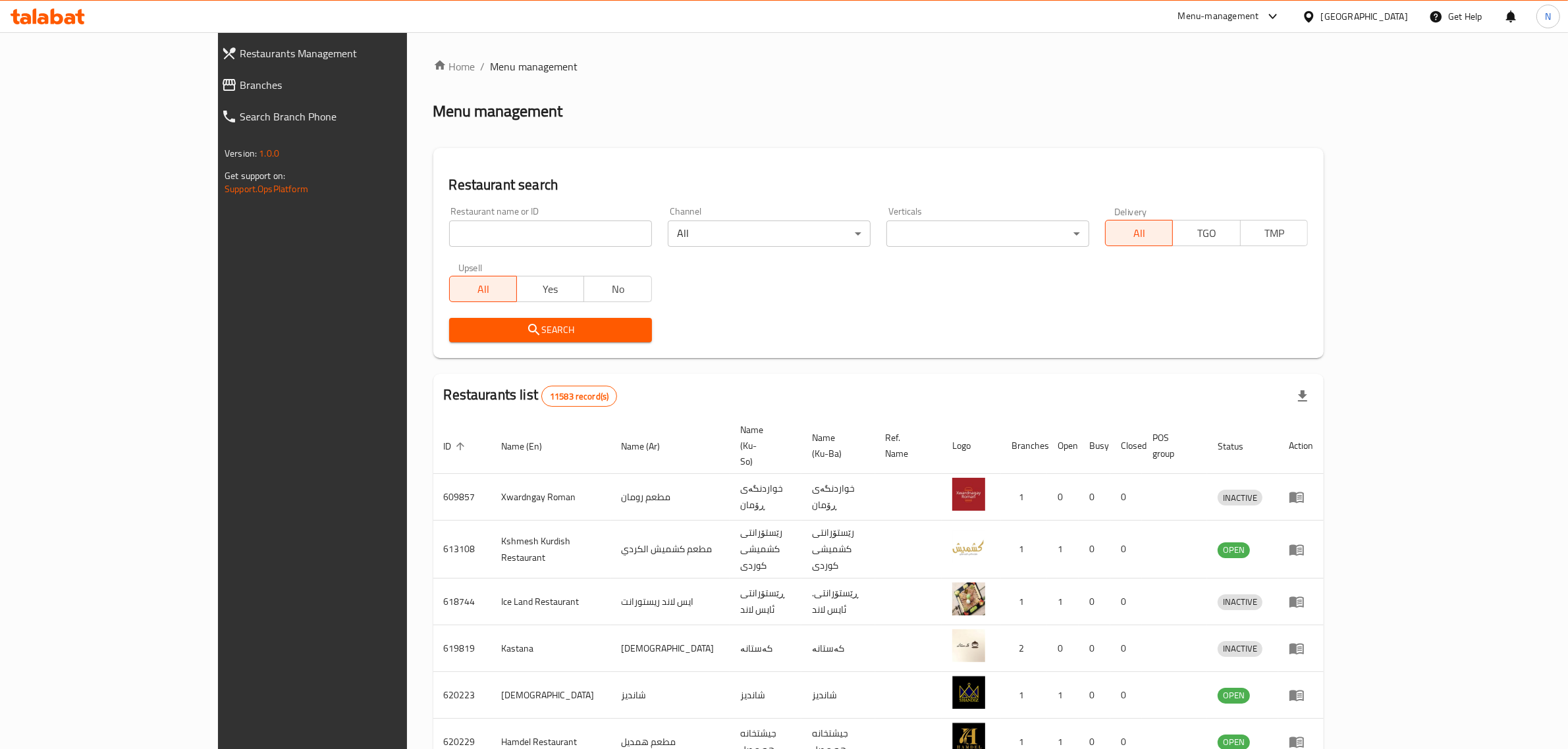
click at [462, 233] on input "search" at bounding box center [550, 234] width 203 height 26
paste input "705919"
type input "705919"
click at [516, 319] on button "Search" at bounding box center [550, 330] width 203 height 25
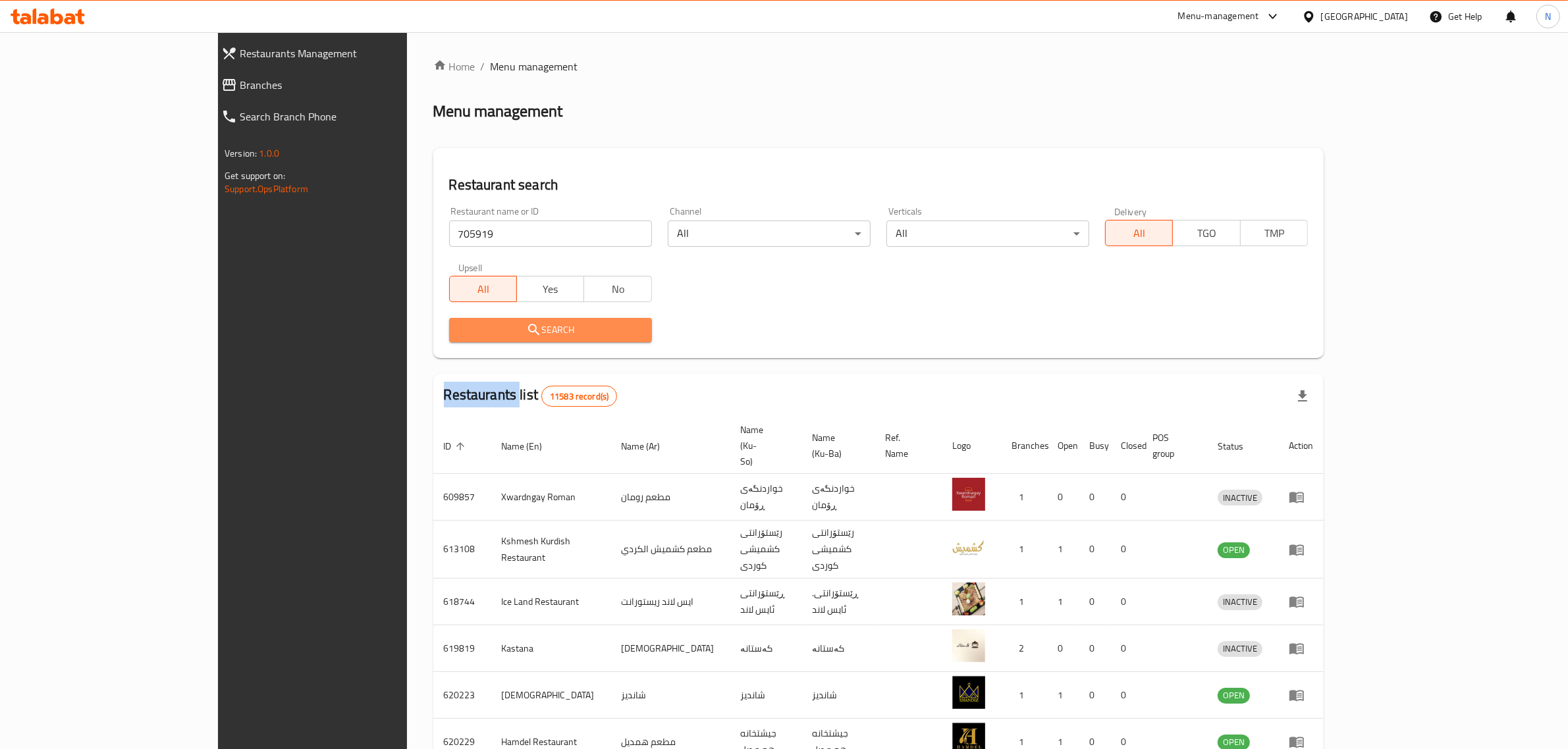
click at [516, 319] on div at bounding box center [784, 374] width 1568 height 749
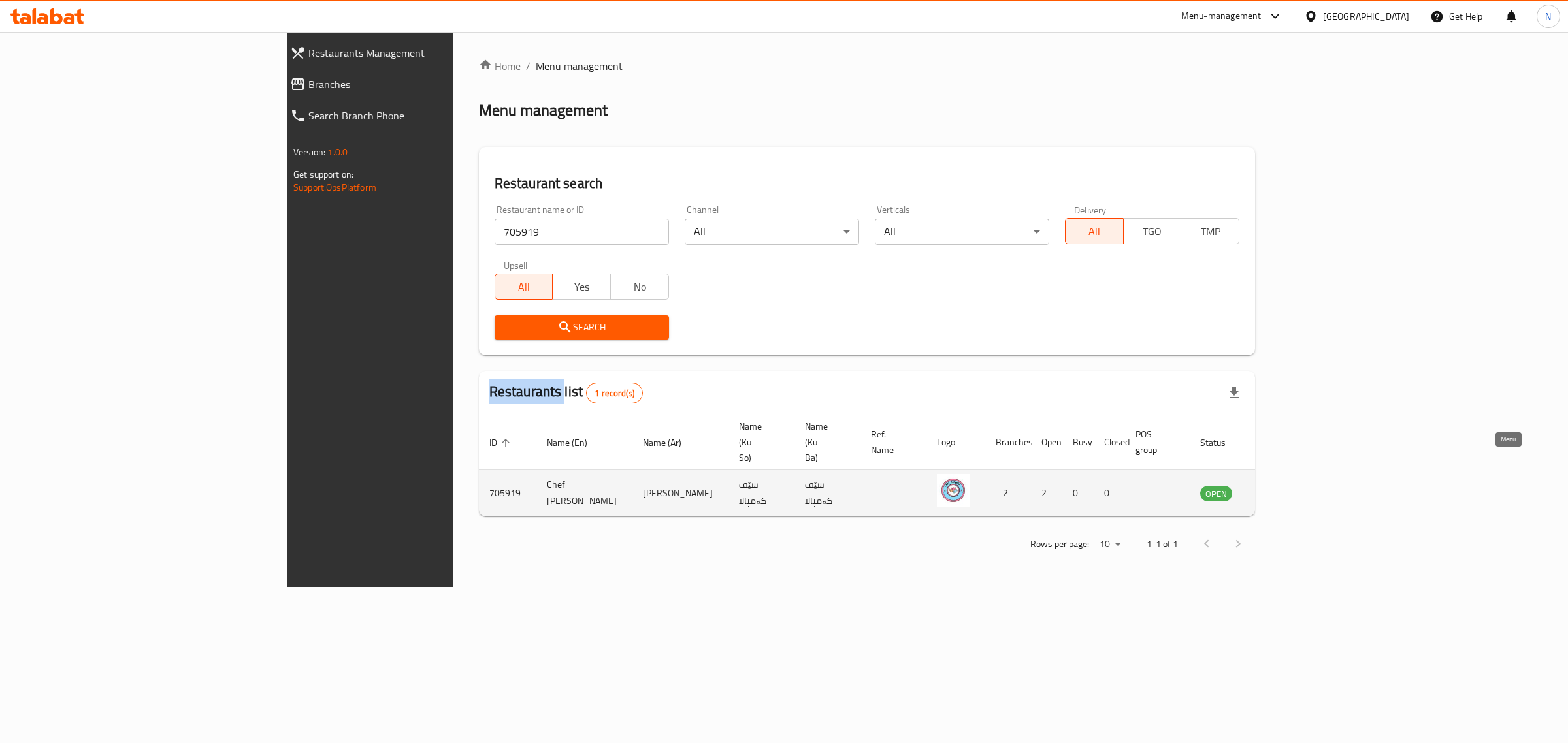
click at [1293, 485] on link "enhanced table" at bounding box center [1280, 492] width 24 height 15
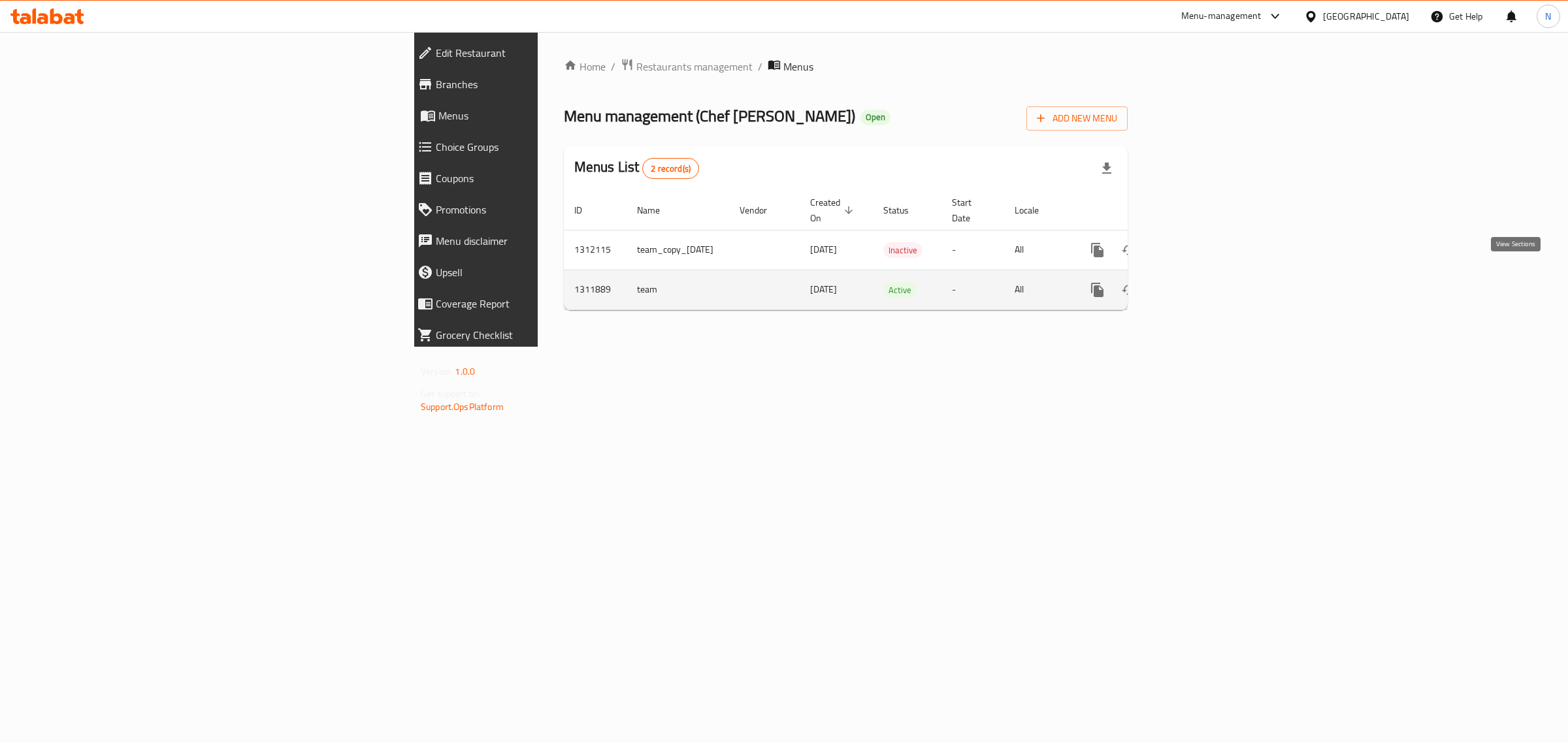
click at [1198, 284] on icon "enhanced table" at bounding box center [1191, 290] width 12 height 12
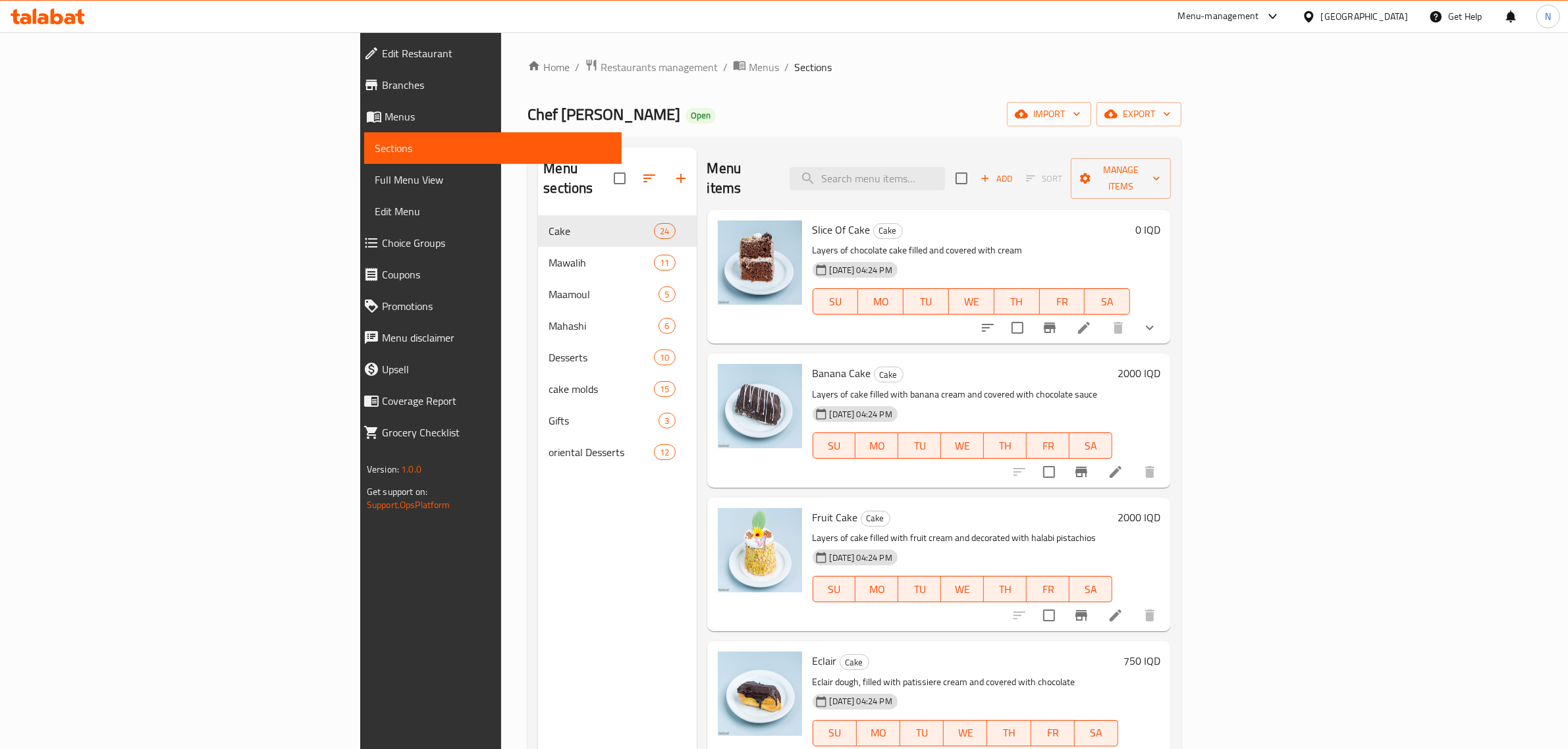
click at [382, 84] on span "Branches" at bounding box center [497, 84] width 230 height 16
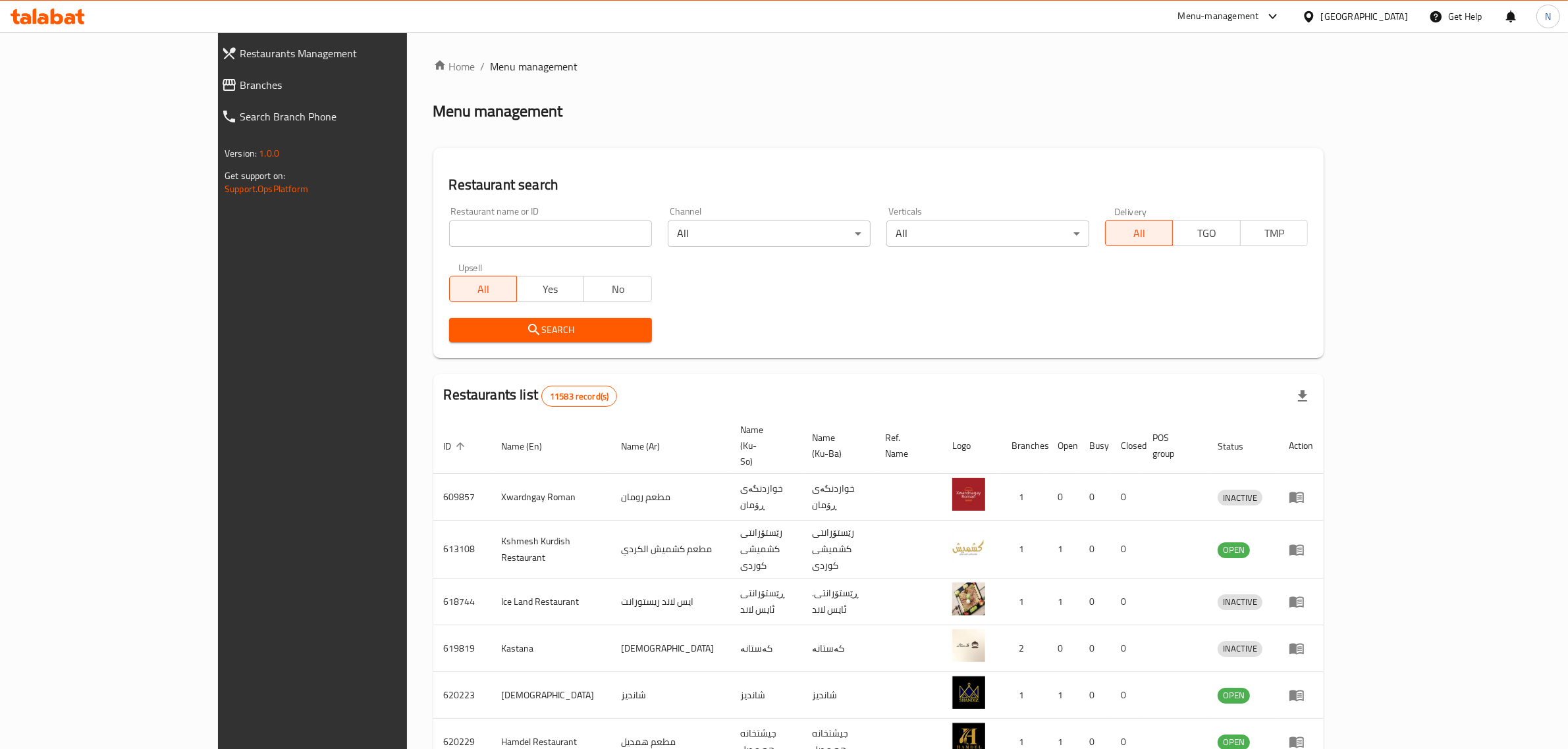
click at [458, 235] on input "search" at bounding box center [550, 234] width 203 height 26
paste input "705879"
type input "705879"
click at [521, 328] on span "Search" at bounding box center [550, 330] width 182 height 16
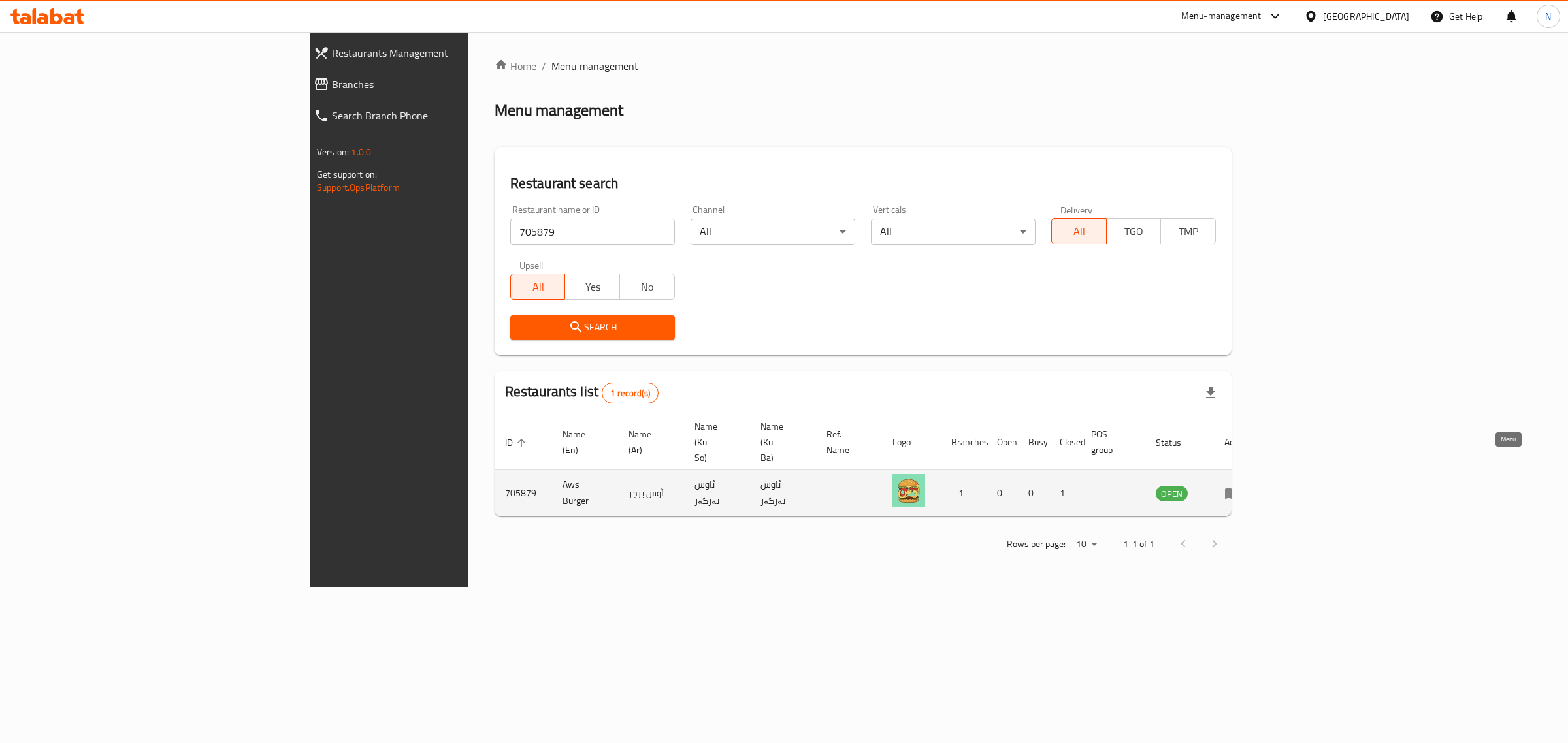
click at [1248, 485] on link "enhanced table" at bounding box center [1236, 492] width 24 height 15
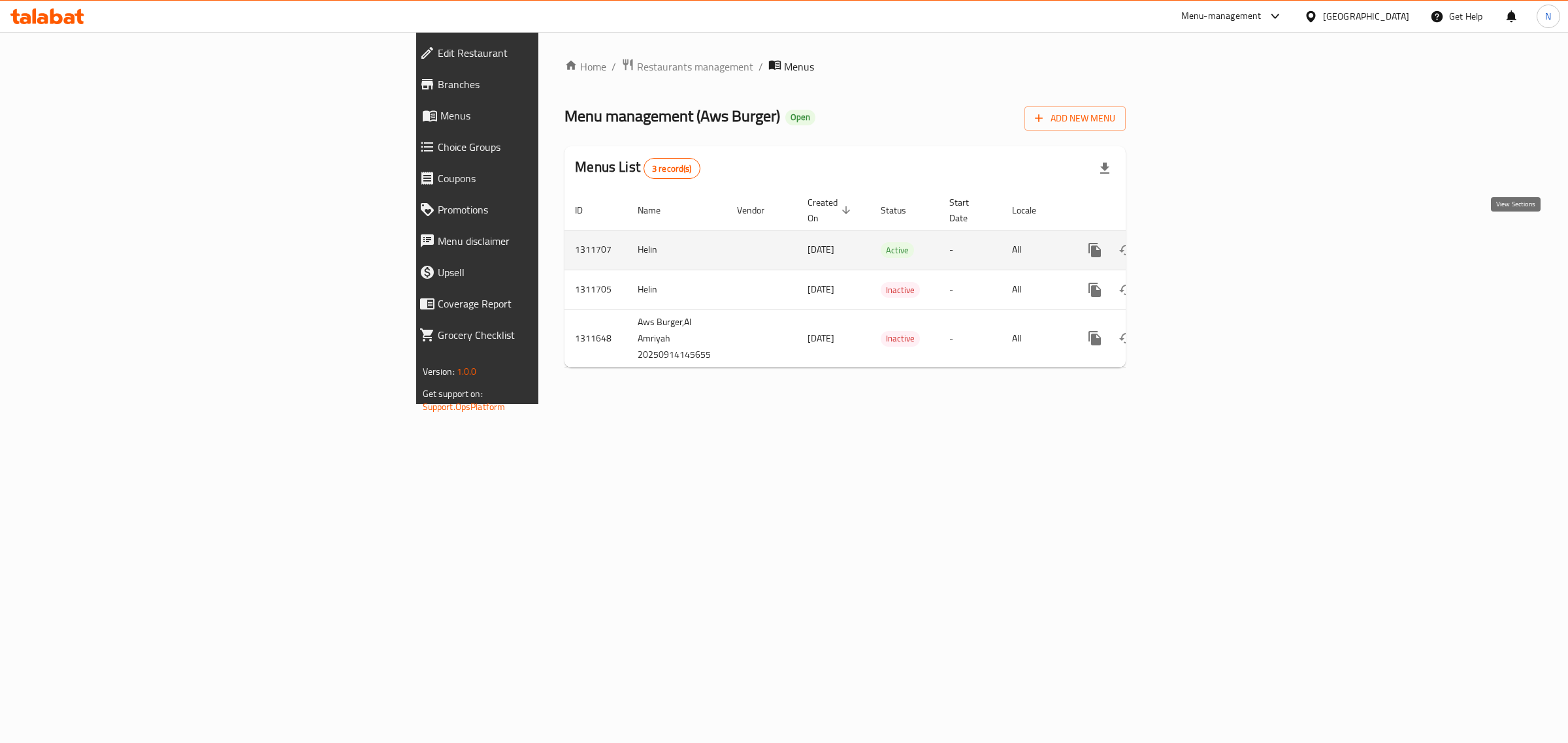
click at [1195, 244] on icon "enhanced table" at bounding box center [1189, 250] width 12 height 12
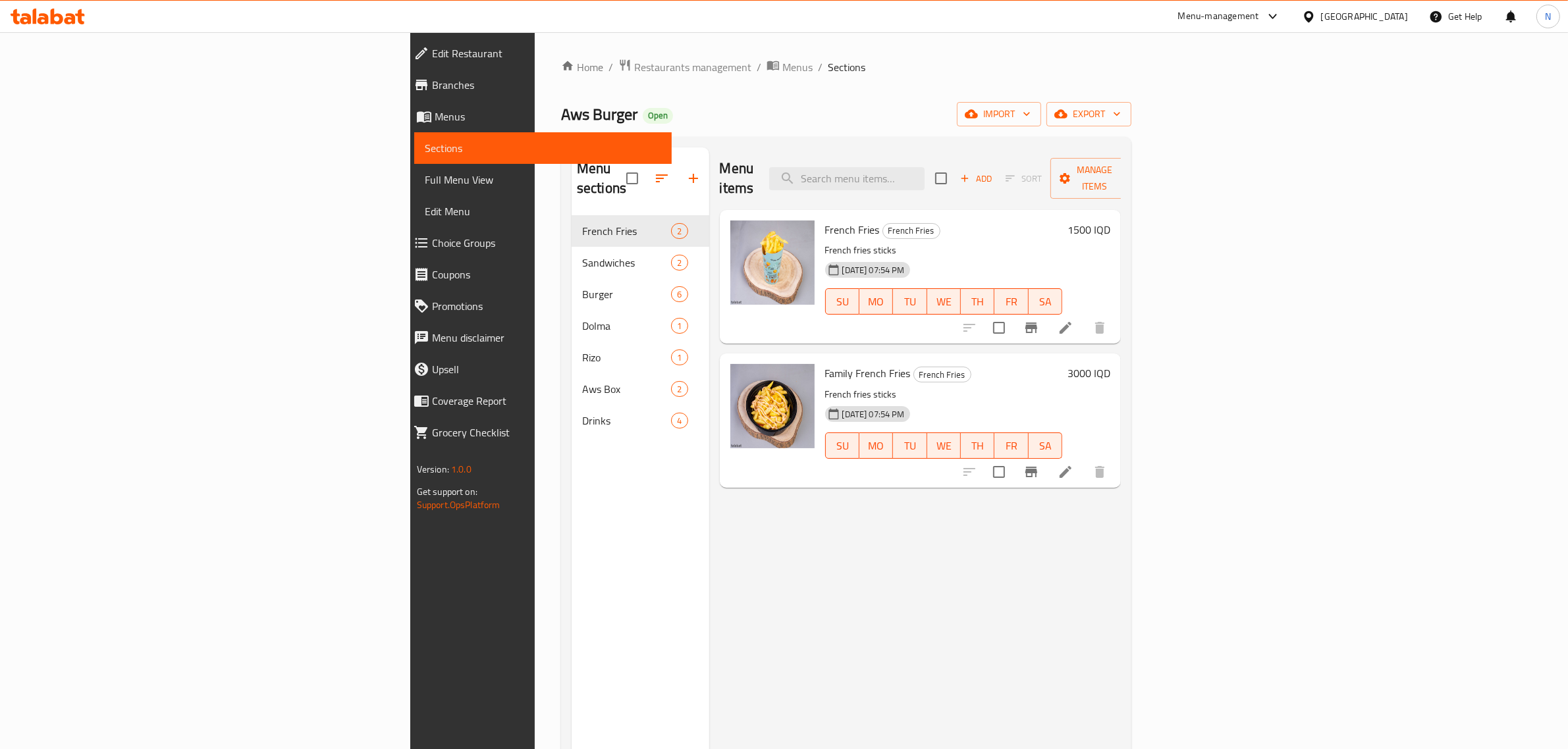
click at [432, 79] on span "Branches" at bounding box center [547, 84] width 230 height 16
